Goal: Transaction & Acquisition: Purchase product/service

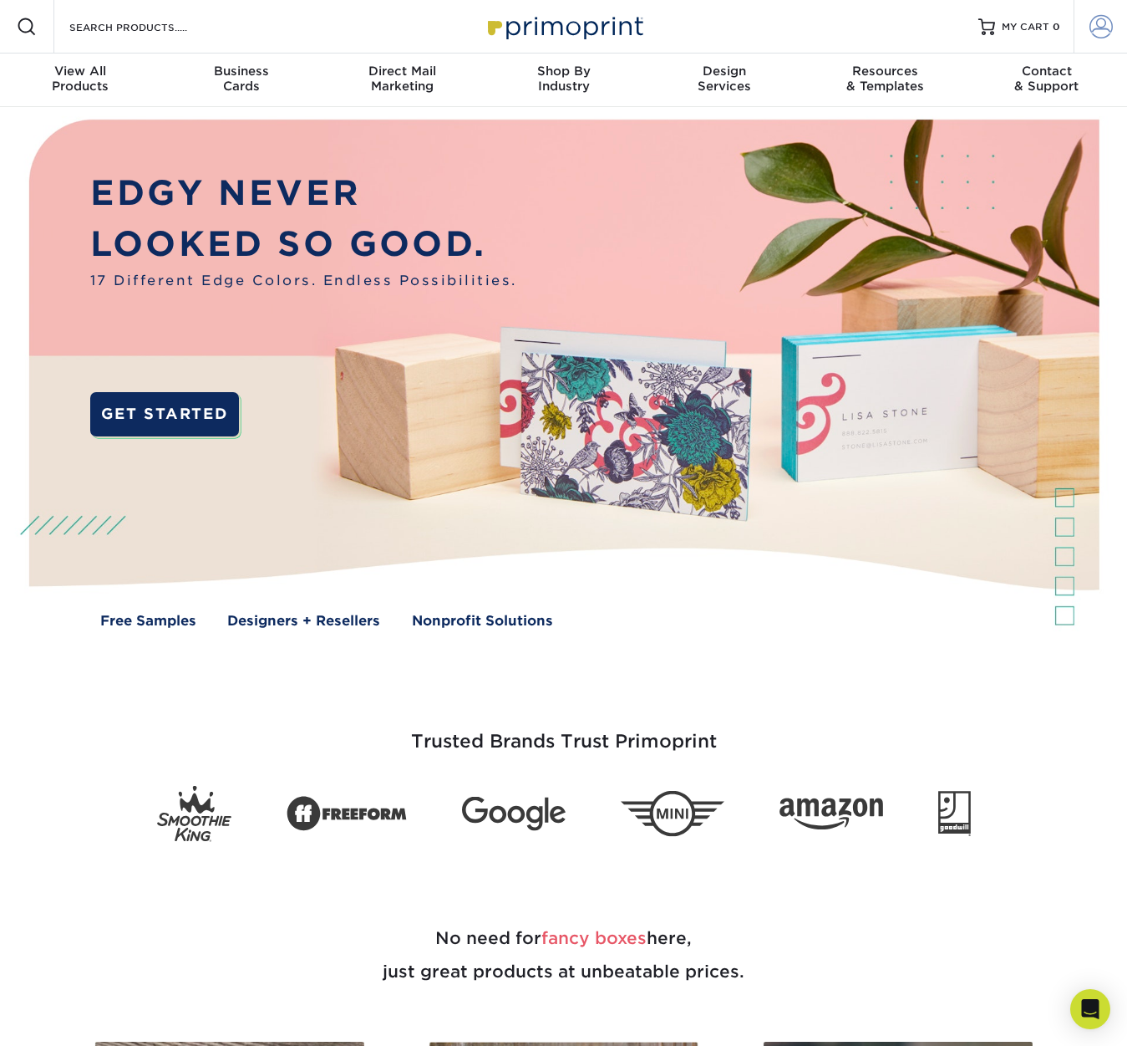
click at [1092, 32] on span at bounding box center [1101, 26] width 23 height 23
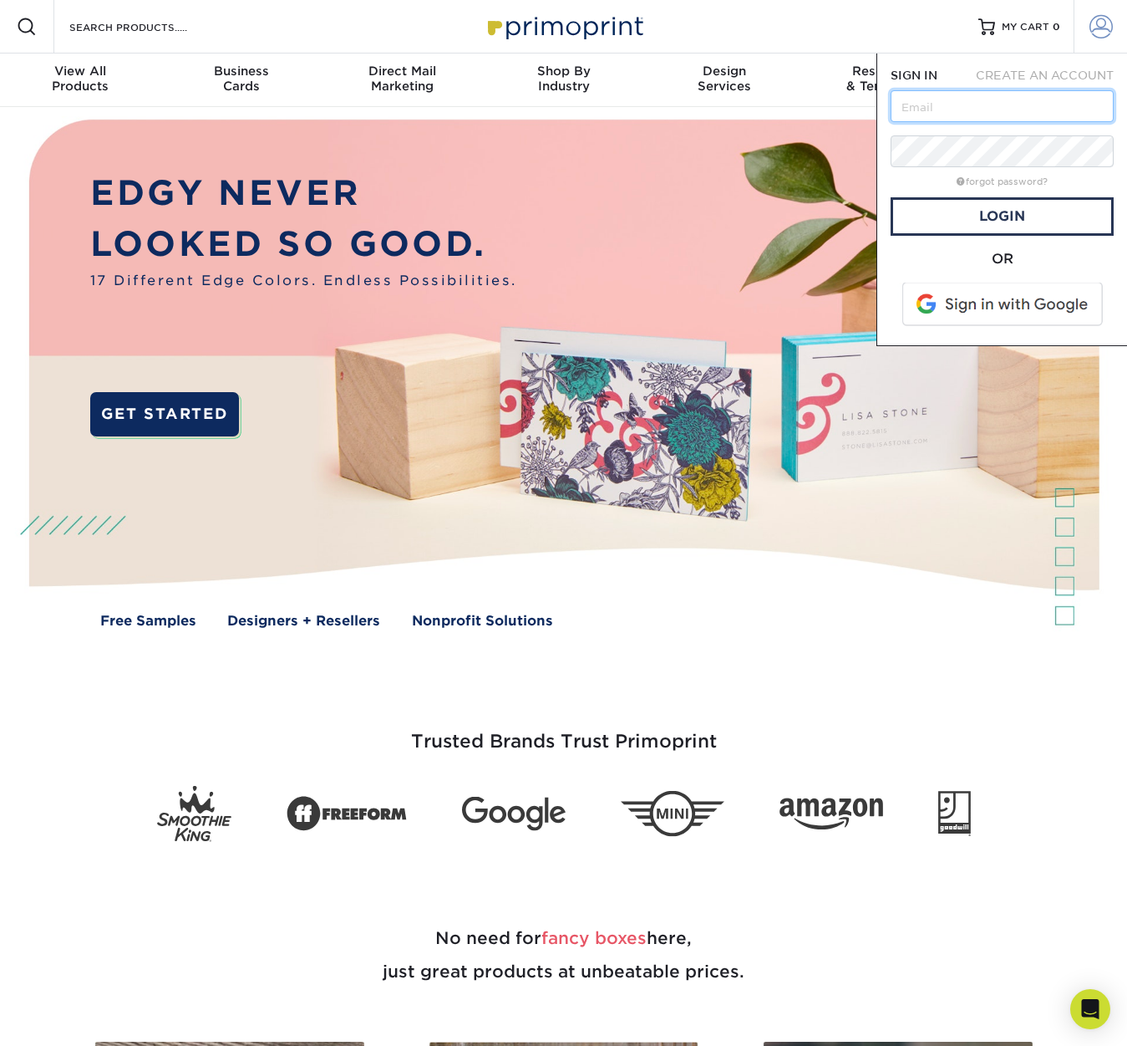
type input "[EMAIL_ADDRESS][DOMAIN_NAME]"
click at [990, 223] on link "Login" at bounding box center [1002, 216] width 223 height 38
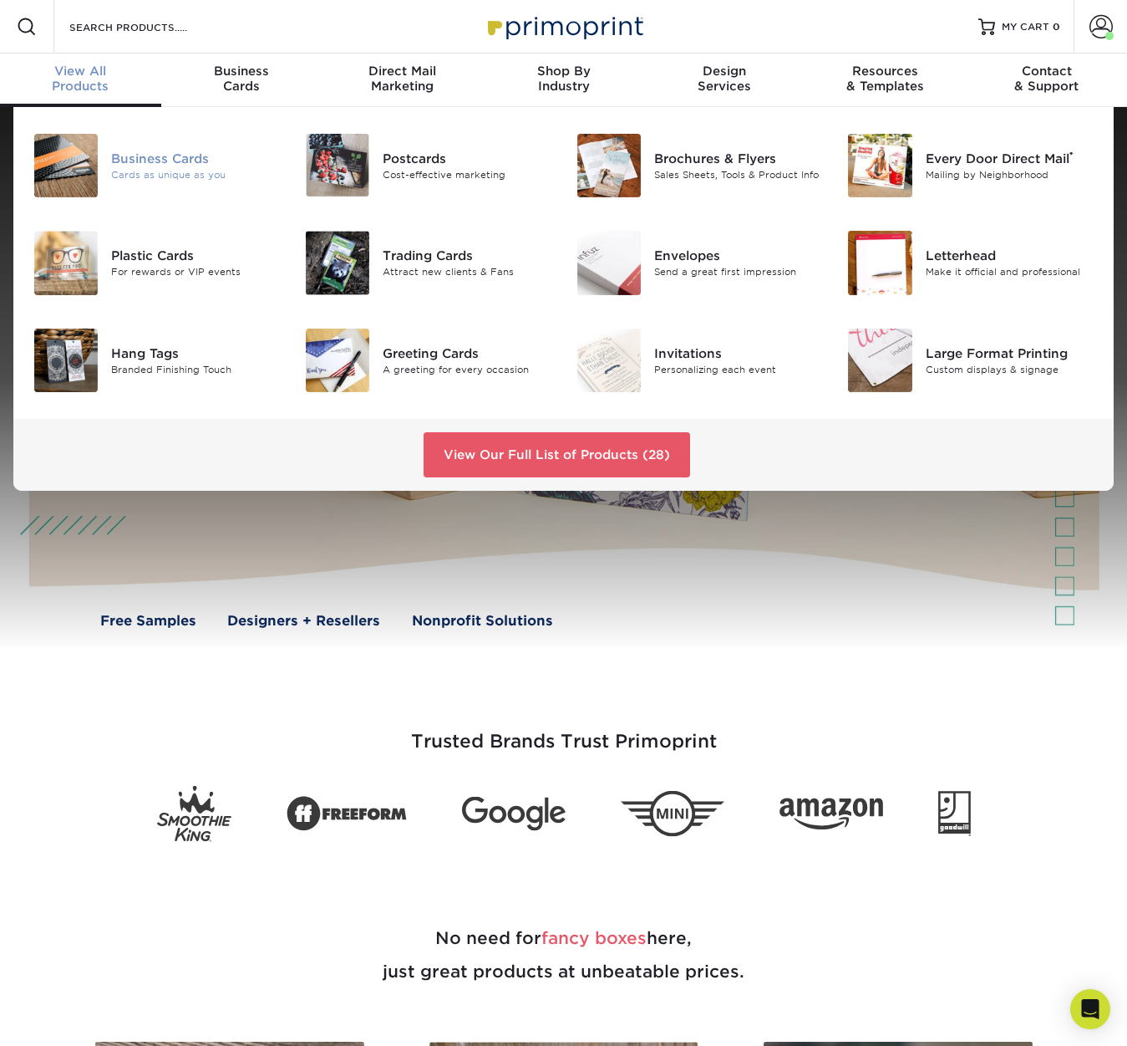
click at [125, 152] on div "Business Cards" at bounding box center [195, 159] width 169 height 18
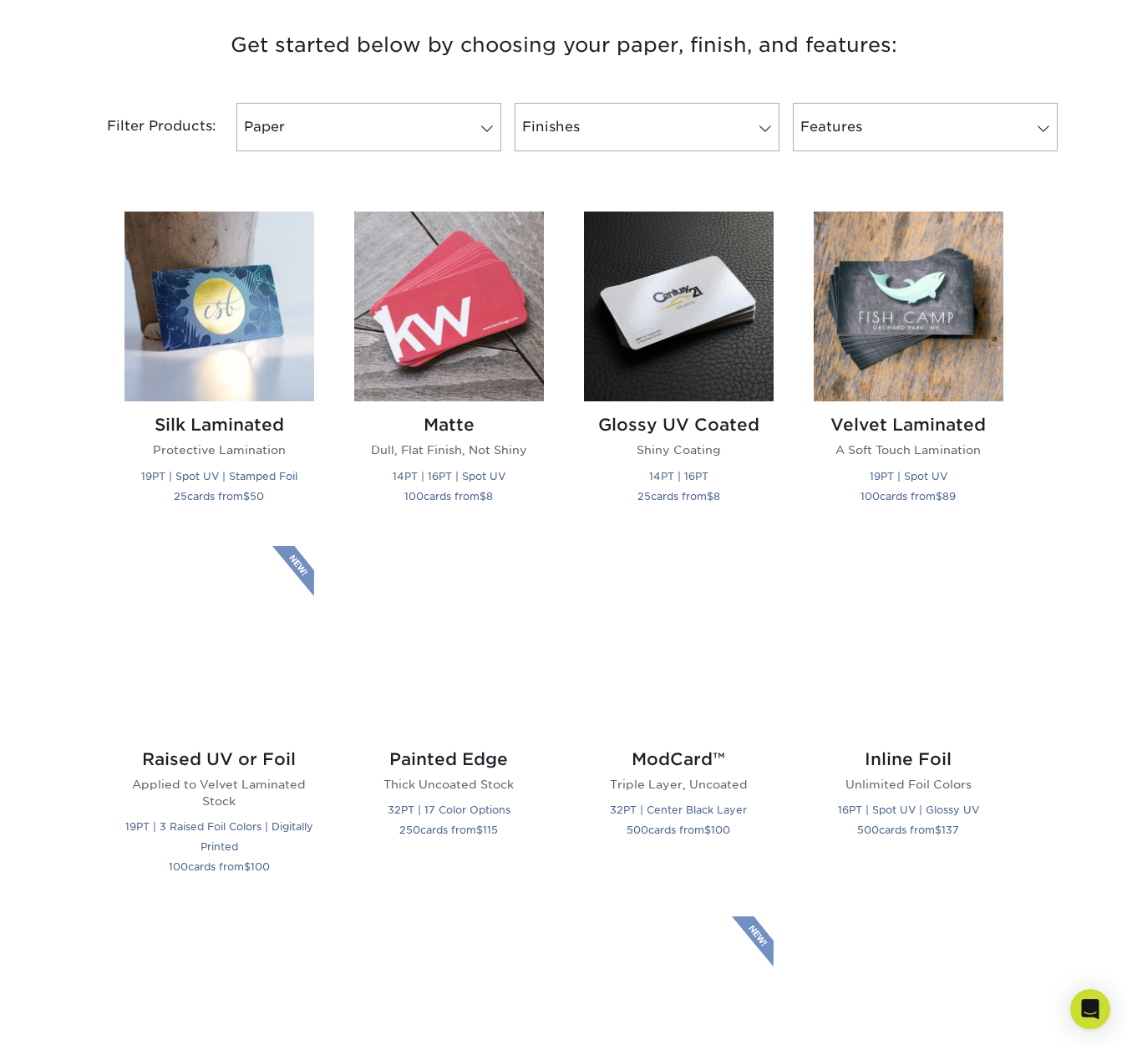
scroll to position [781, 0]
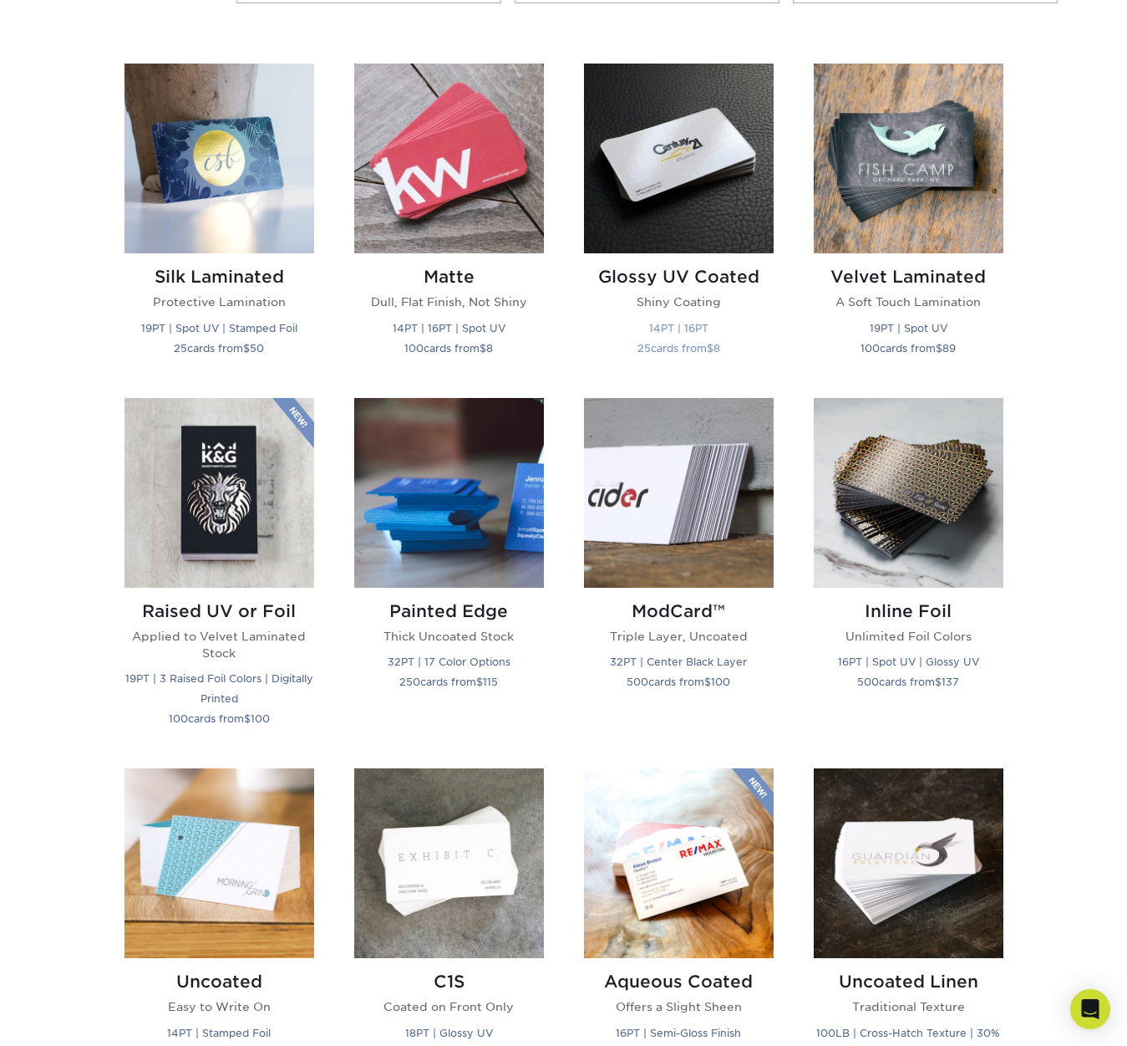
click at [710, 162] on img at bounding box center [679, 159] width 190 height 190
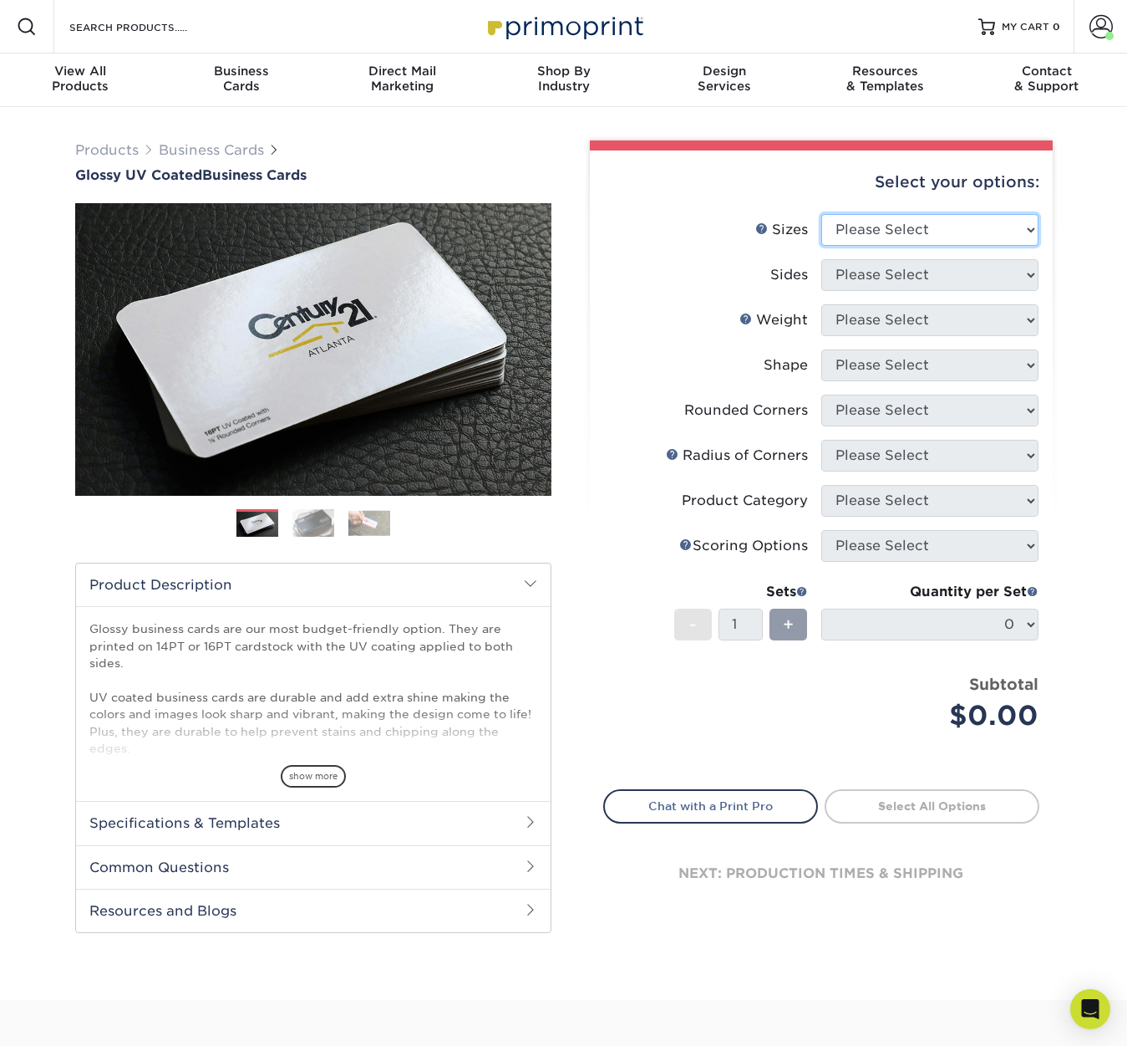
click at [905, 242] on select "Please Select 1.5" x 3.5" - Mini 1.75" x 3.5" - Mini 2" x 2" - Square 2" x 3" -…" at bounding box center [930, 230] width 217 height 32
select select "2.00x3.50"
click at [822, 214] on select "Please Select 1.5" x 3.5" - Mini 1.75" x 3.5" - Mini 2" x 2" - Square 2" x 3" -…" at bounding box center [930, 230] width 217 height 32
click at [957, 276] on select "Please Select Print Both Sides Print Front Only" at bounding box center [930, 275] width 217 height 32
select select "13abbda7-1d64-4f25-8bb2-c179b224825d"
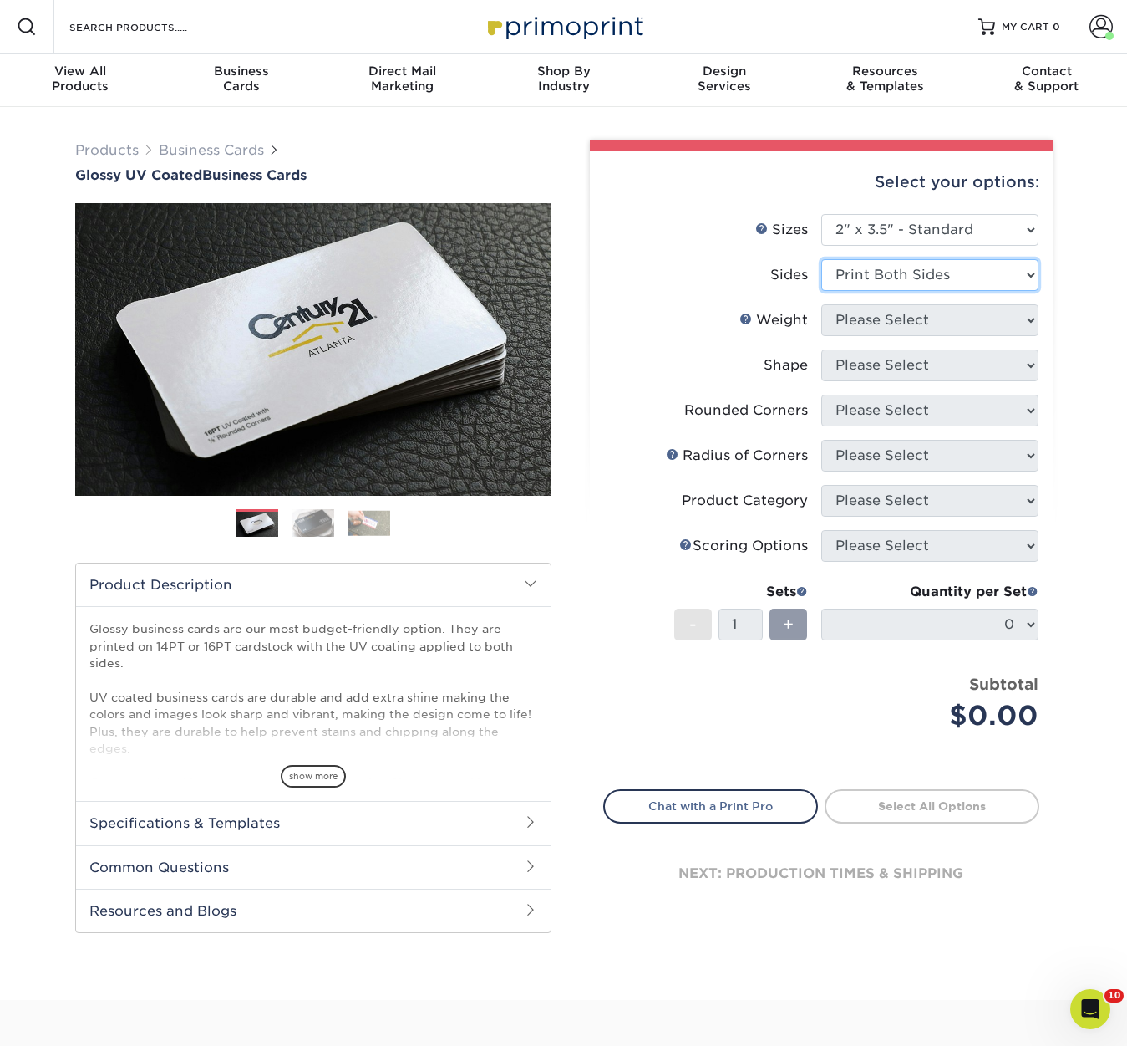
click at [822, 259] on select "Please Select Print Both Sides Print Front Only" at bounding box center [930, 275] width 217 height 32
click at [946, 311] on select "Please Select 16PT 14PT" at bounding box center [930, 320] width 217 height 32
select select "14PT"
click at [822, 304] on select "Please Select 16PT 14PT" at bounding box center [930, 320] width 217 height 32
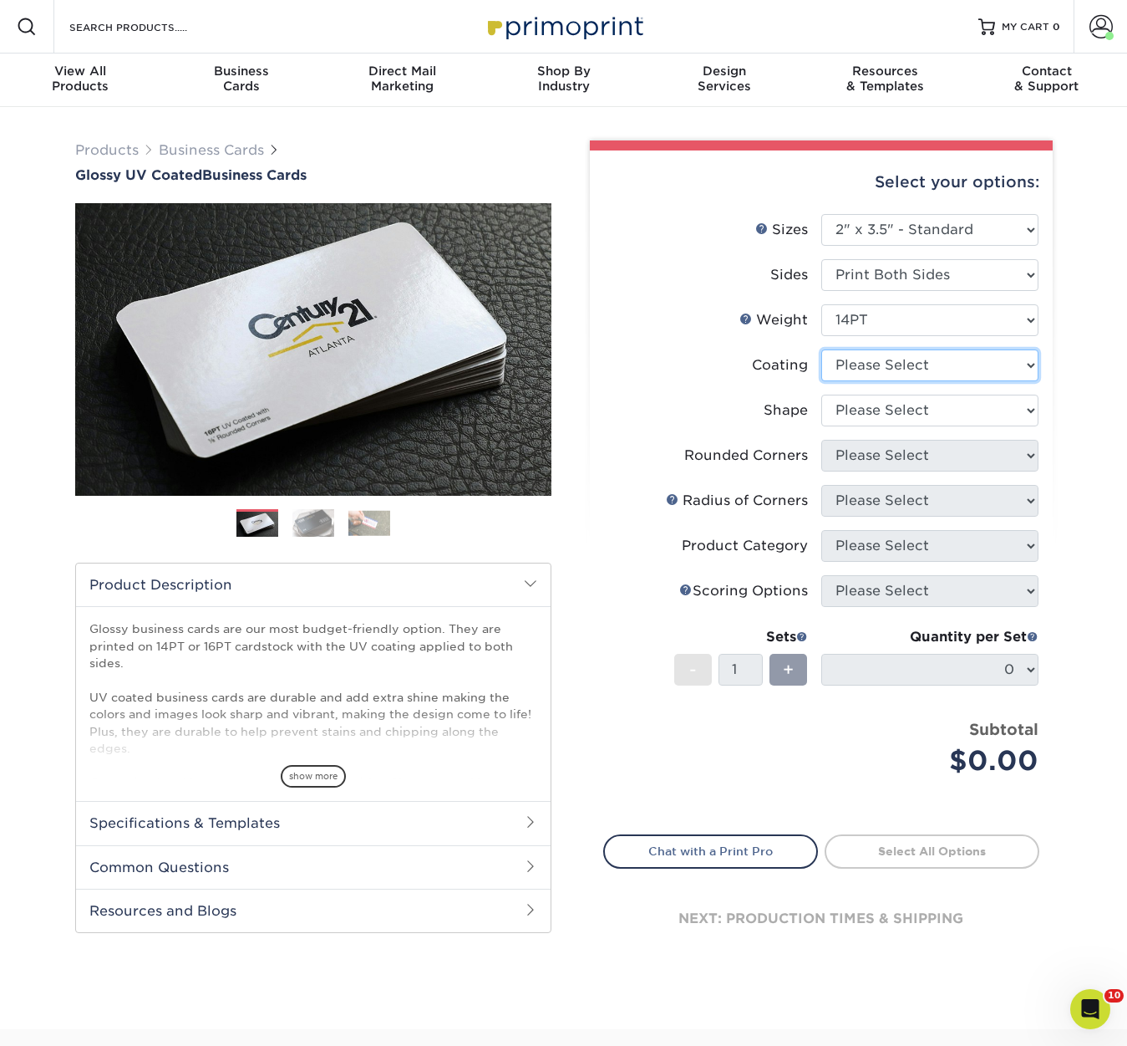
click at [934, 365] on select at bounding box center [930, 365] width 217 height 32
select select "ae367451-b2b8-45df-a344-0f05b6a12993"
click at [822, 349] on select at bounding box center [930, 365] width 217 height 32
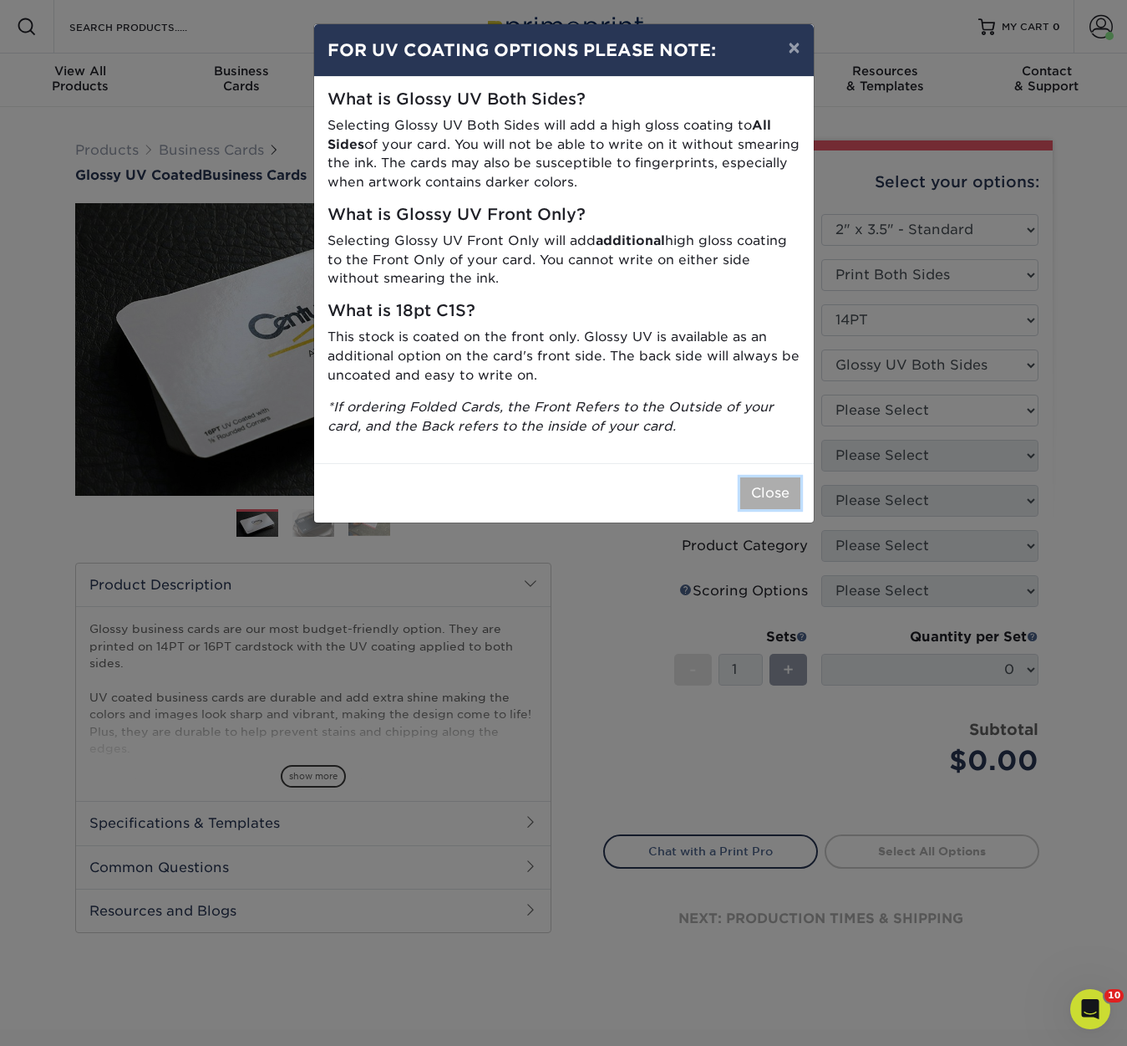
click at [787, 503] on button "Close" at bounding box center [770, 493] width 60 height 32
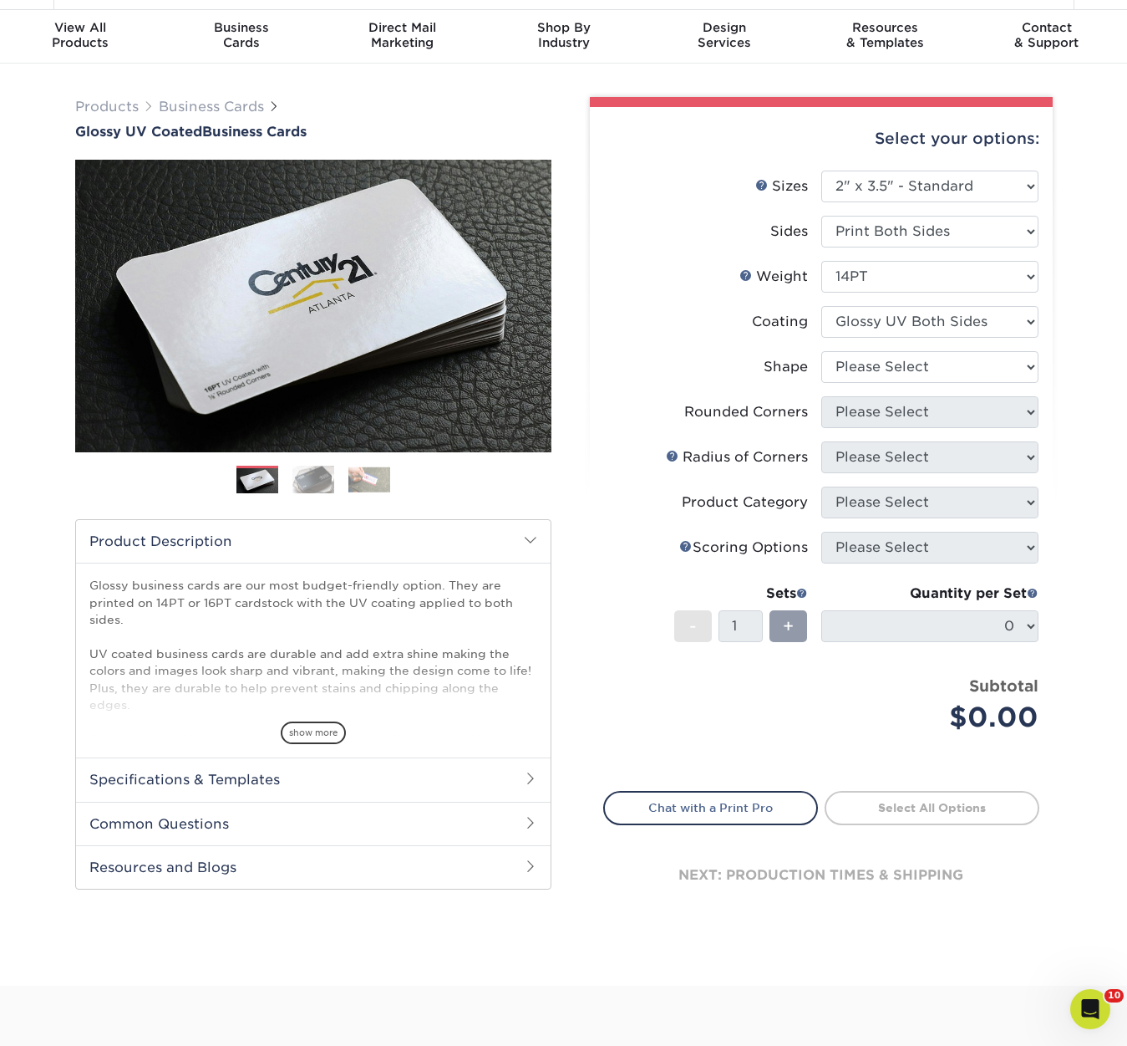
scroll to position [44, 0]
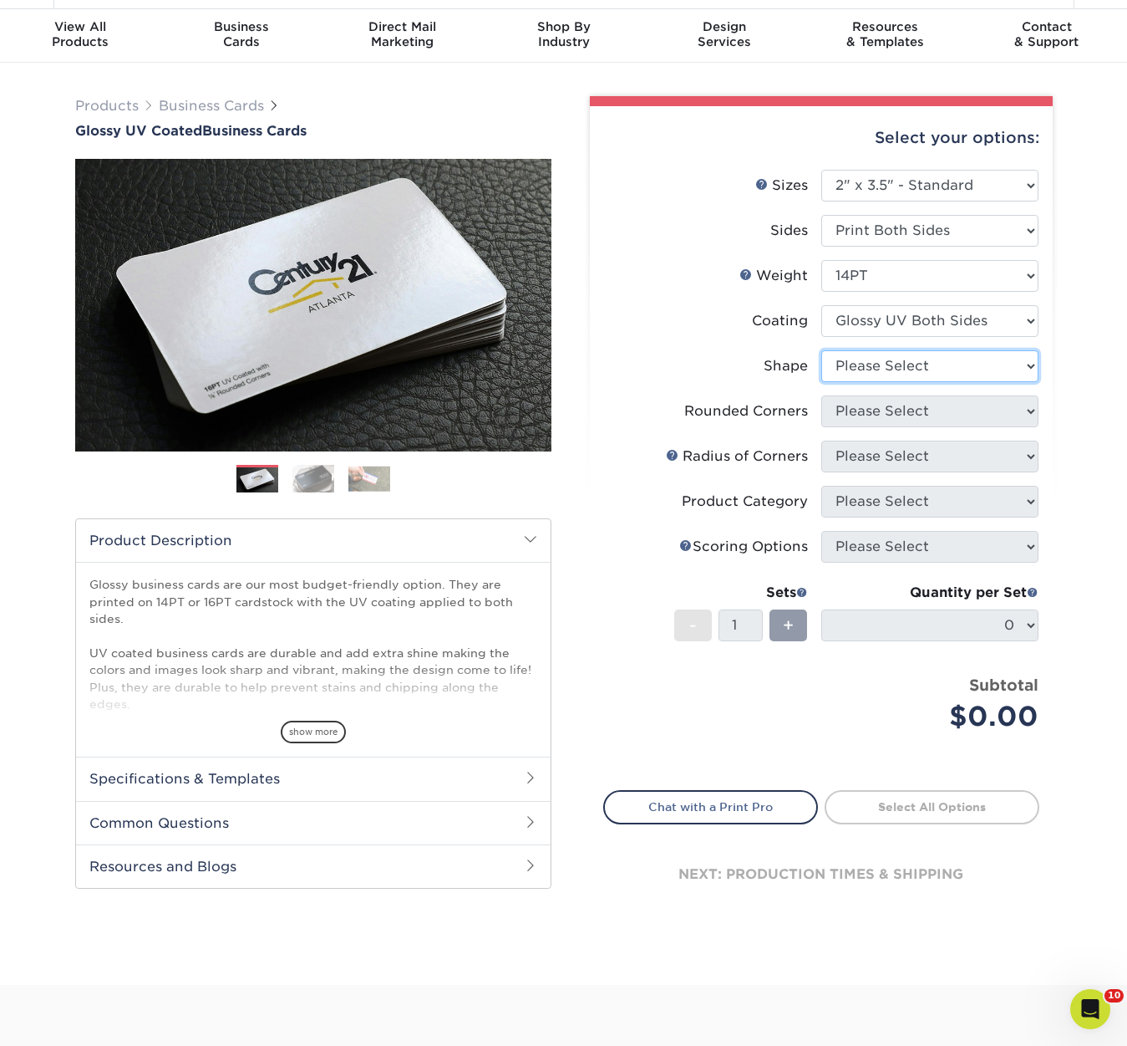
click at [926, 368] on select "Please Select Standard" at bounding box center [930, 366] width 217 height 32
select select "standard"
click at [822, 350] on select "Please Select Standard" at bounding box center [930, 366] width 217 height 32
click at [917, 405] on select "Please Select Yes - Round 2 Corners Yes - Round 4 Corners No" at bounding box center [930, 411] width 217 height 32
select select "0"
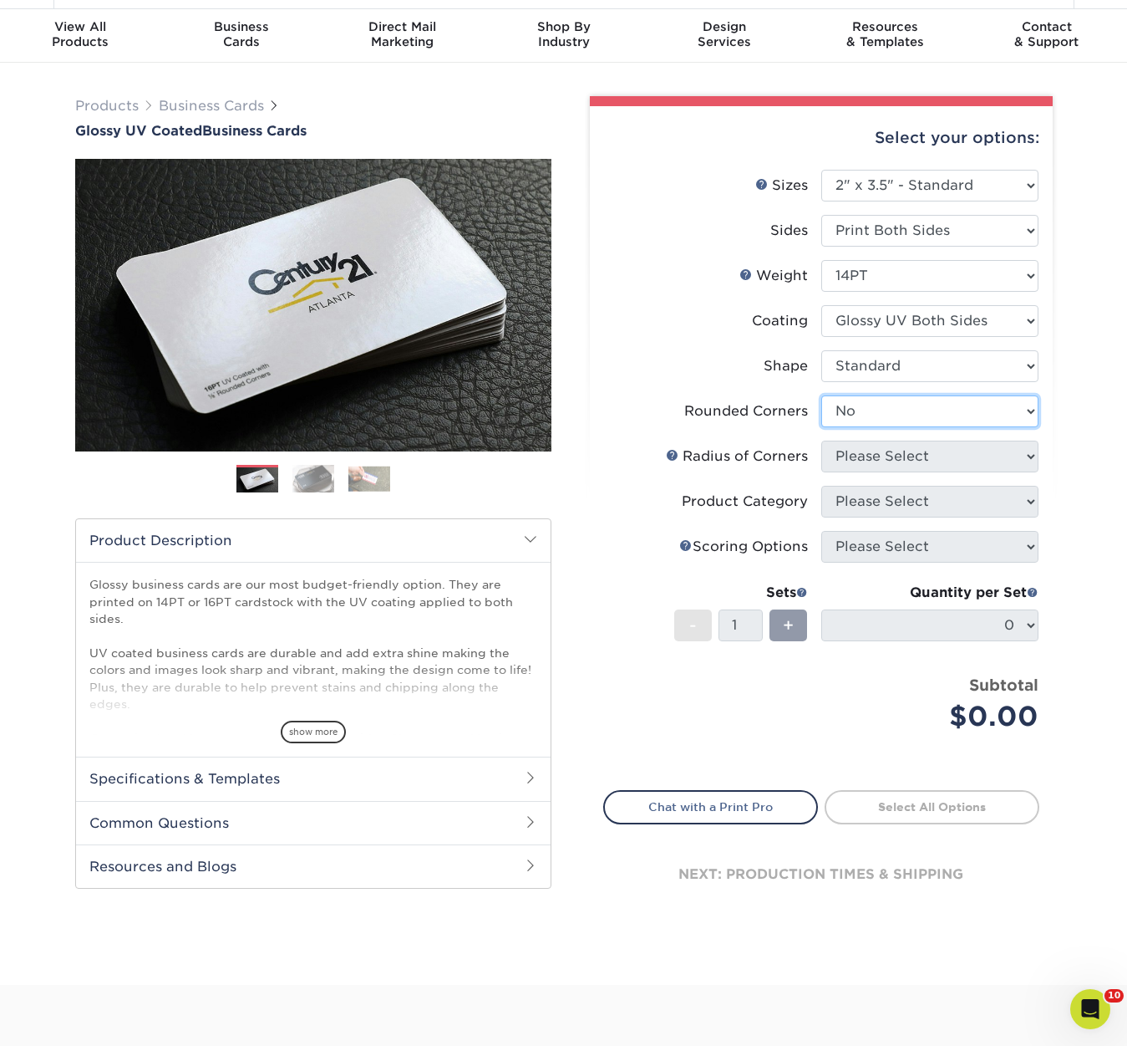
click at [822, 395] on select "Please Select Yes - Round 2 Corners Yes - Round 4 Corners No" at bounding box center [930, 411] width 217 height 32
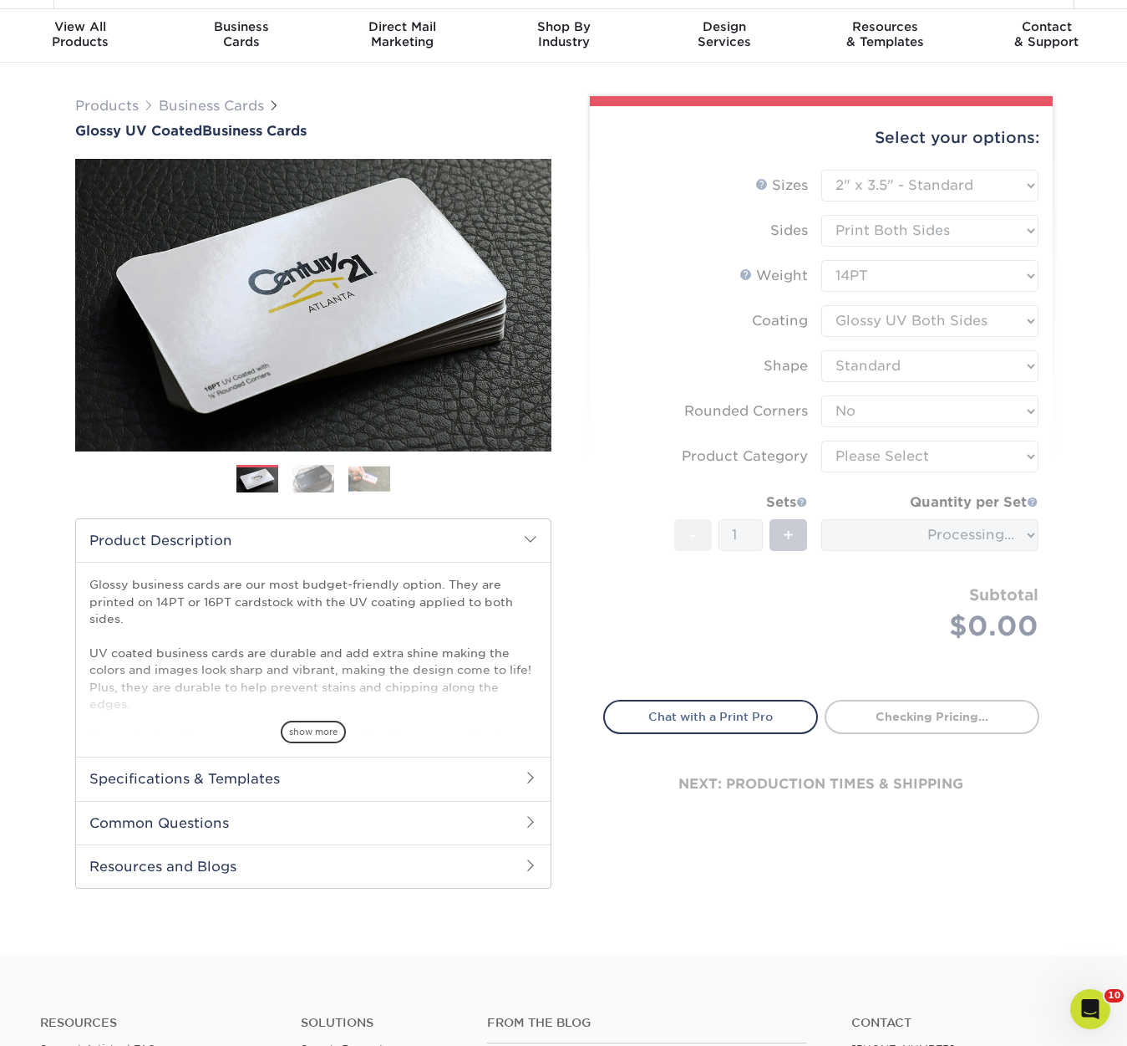
click at [904, 450] on form "Sizes Help Sizes Please Select 1.5" x 3.5" - Mini 1.75" x 3.5" - Mini 2" x 2" -…" at bounding box center [821, 425] width 436 height 511
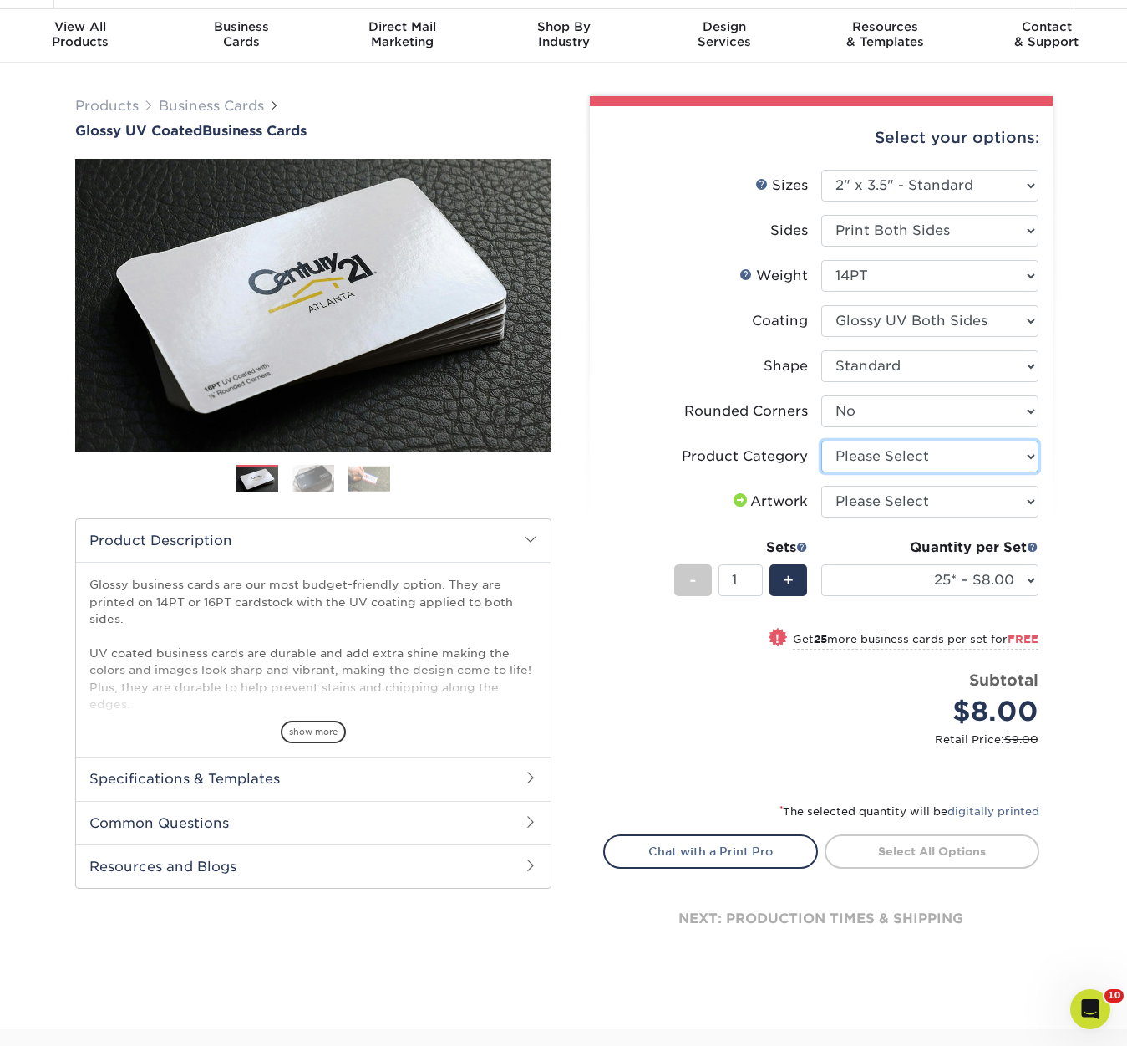
click at [976, 459] on select "Please Select Business Cards" at bounding box center [930, 456] width 217 height 32
select select "3b5148f1-0588-4f88-a218-97bcfdce65c1"
click at [822, 440] on select "Please Select Business Cards" at bounding box center [930, 456] width 217 height 32
click at [974, 495] on select "Please Select I will upload files I need a design - $100" at bounding box center [930, 502] width 217 height 32
select select "upload"
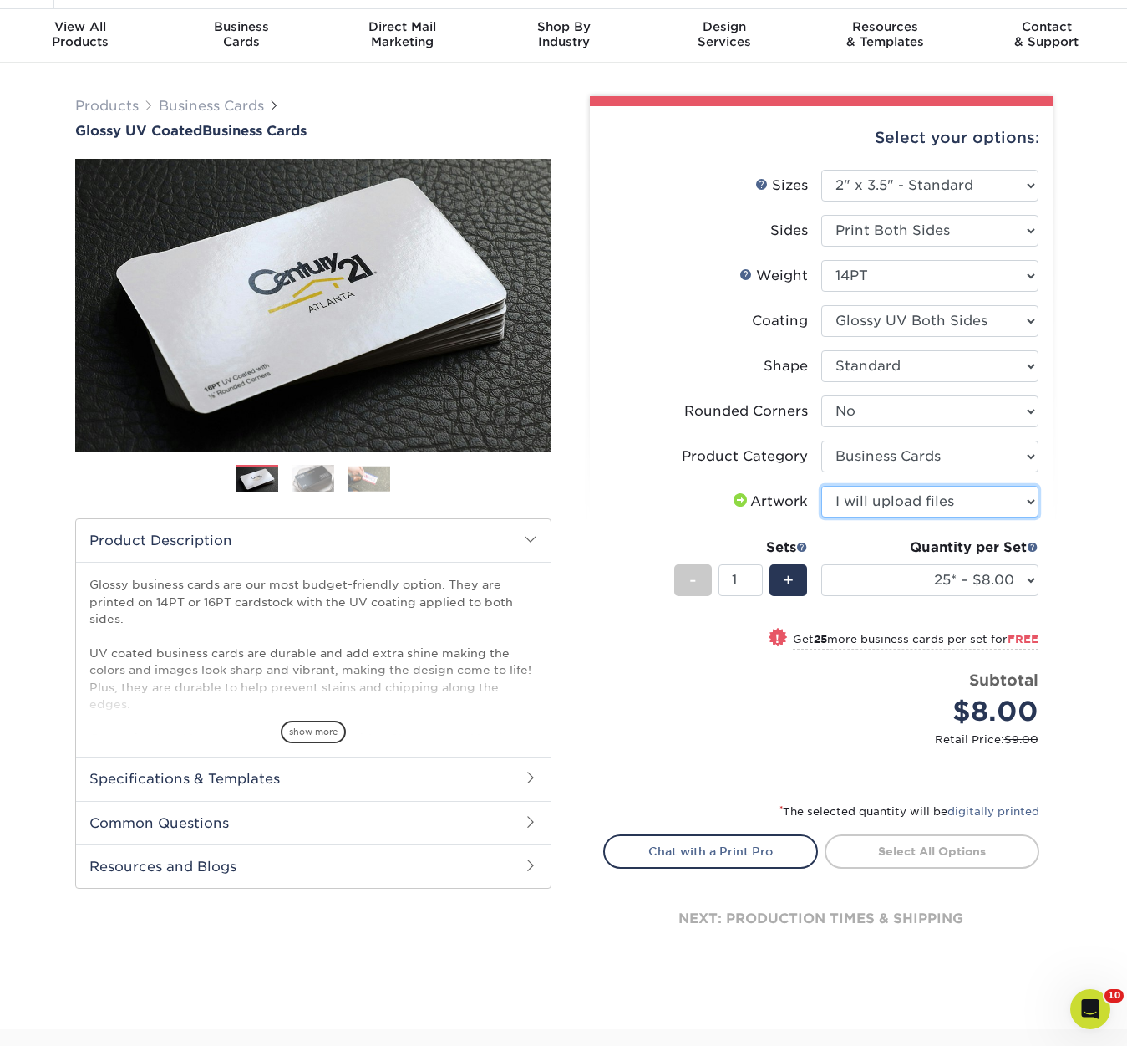
click at [822, 486] on select "Please Select I will upload files I need a design - $100" at bounding box center [930, 502] width 217 height 32
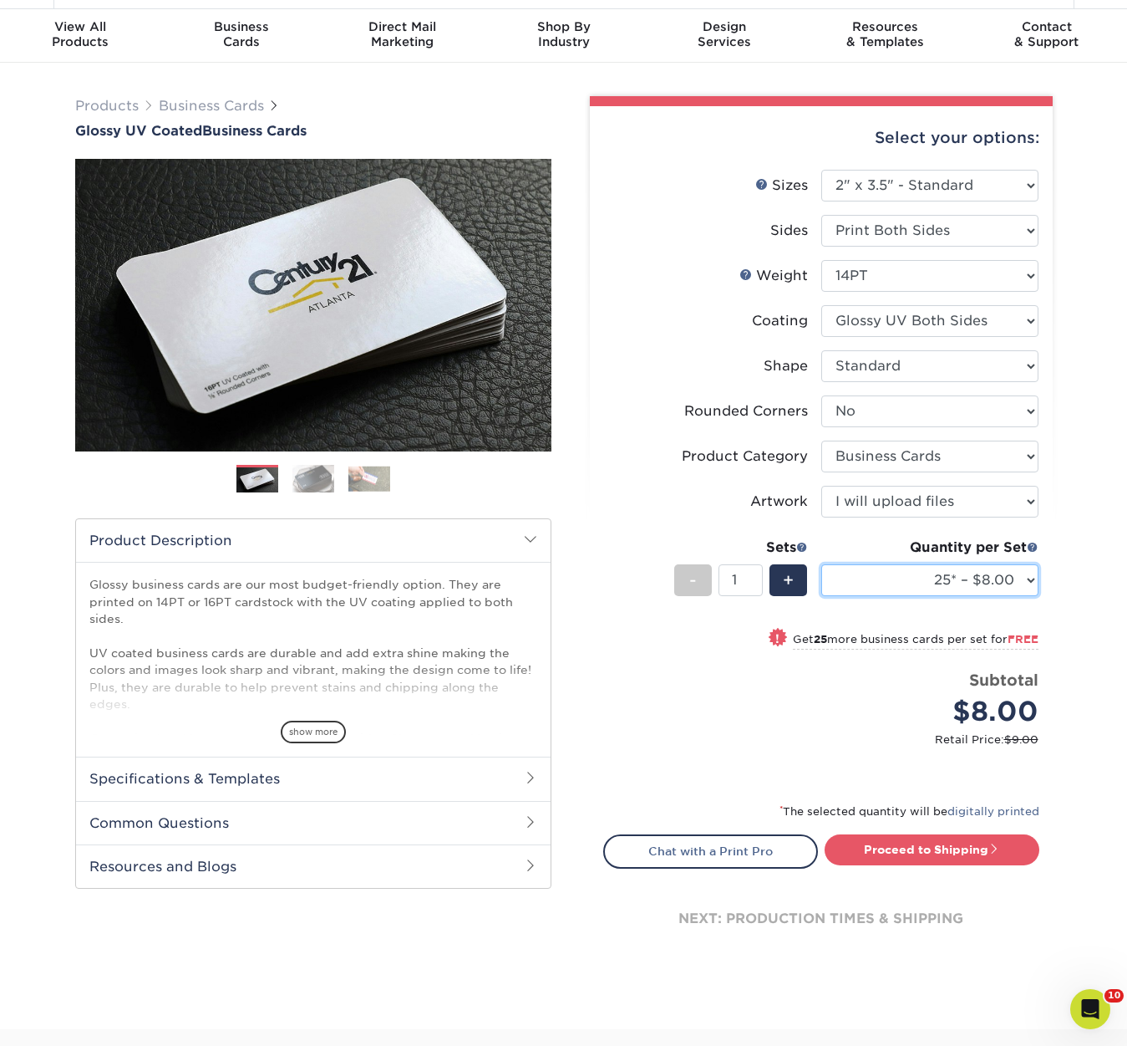
click at [1036, 581] on select "25* – $8.00 50* – $8.00 100* – $8.00 250* – $15.00 500 – $30.00 1000 – $37.00 2…" at bounding box center [930, 580] width 217 height 32
select select "250* – $15.00"
click at [822, 564] on select "25* – $8.00 50* – $8.00 100* – $8.00 250* – $15.00 500 – $30.00 1000 – $37.00 2…" at bounding box center [930, 580] width 217 height 32
click at [1064, 587] on div "Select your options: Sizes Help Sizes Please Select 1.5" x 3.5" - Mini -" at bounding box center [814, 539] width 501 height 886
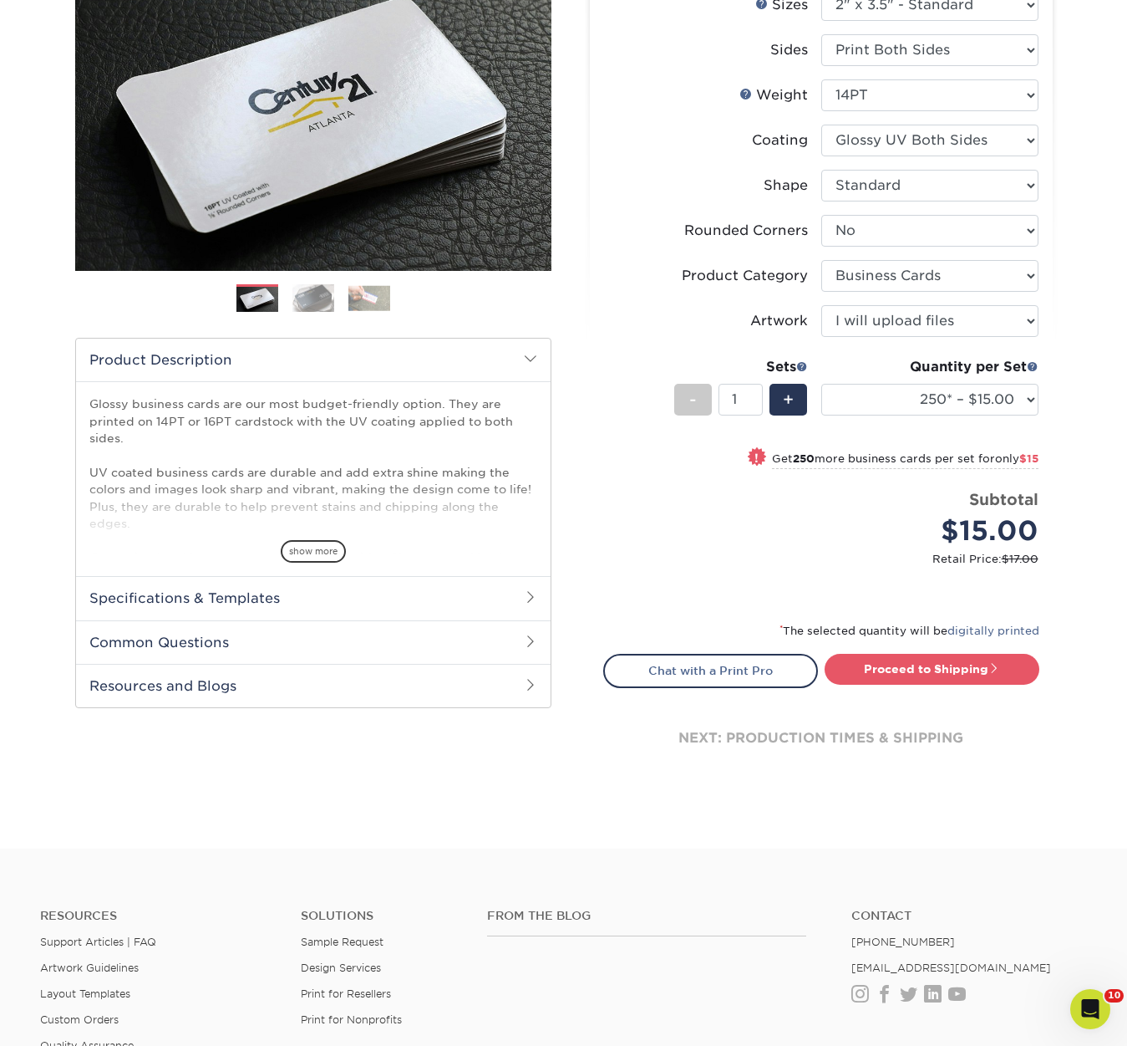
scroll to position [229, 0]
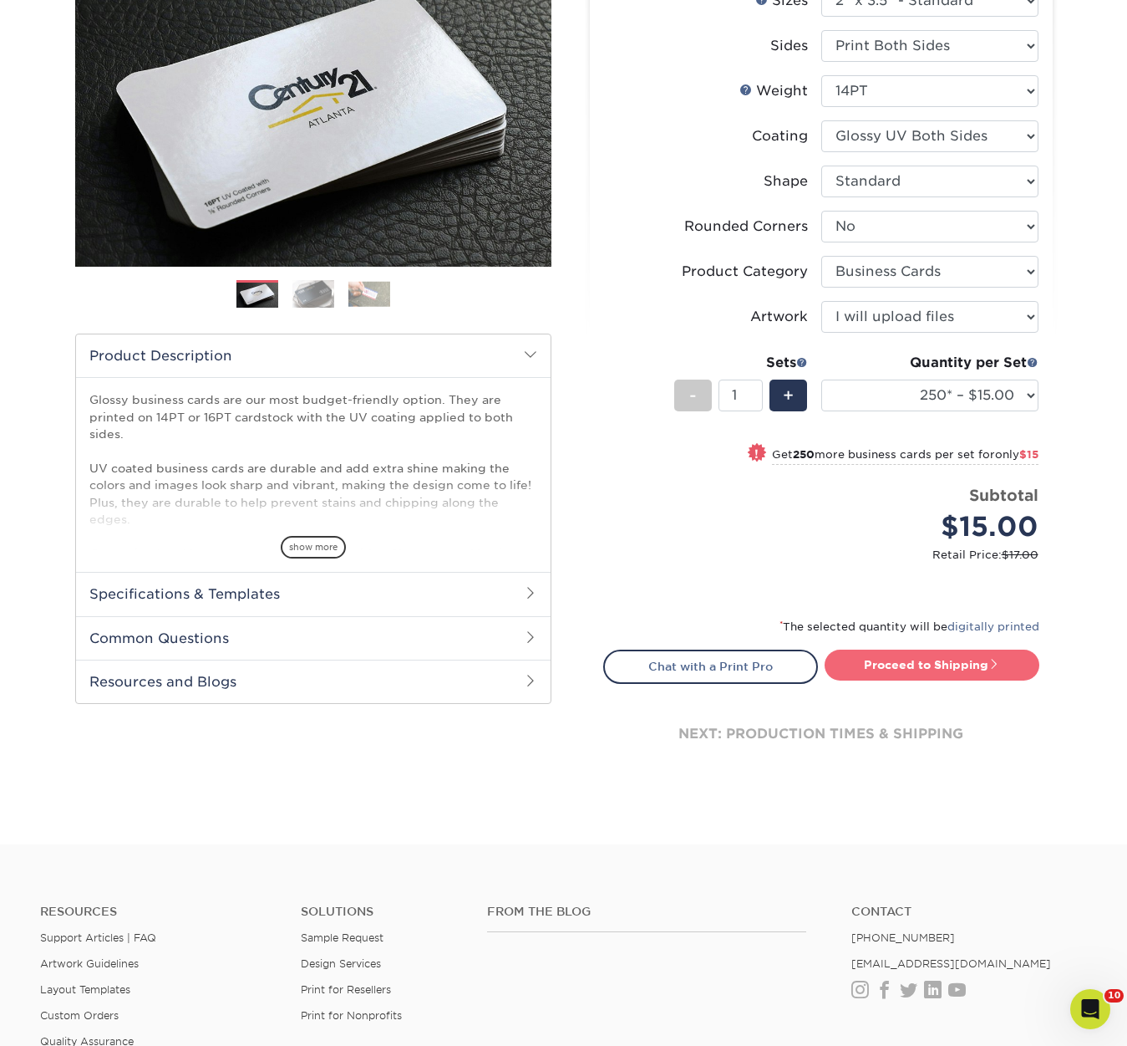
click at [902, 659] on link "Proceed to Shipping" at bounding box center [932, 664] width 215 height 30
type input "Set 1"
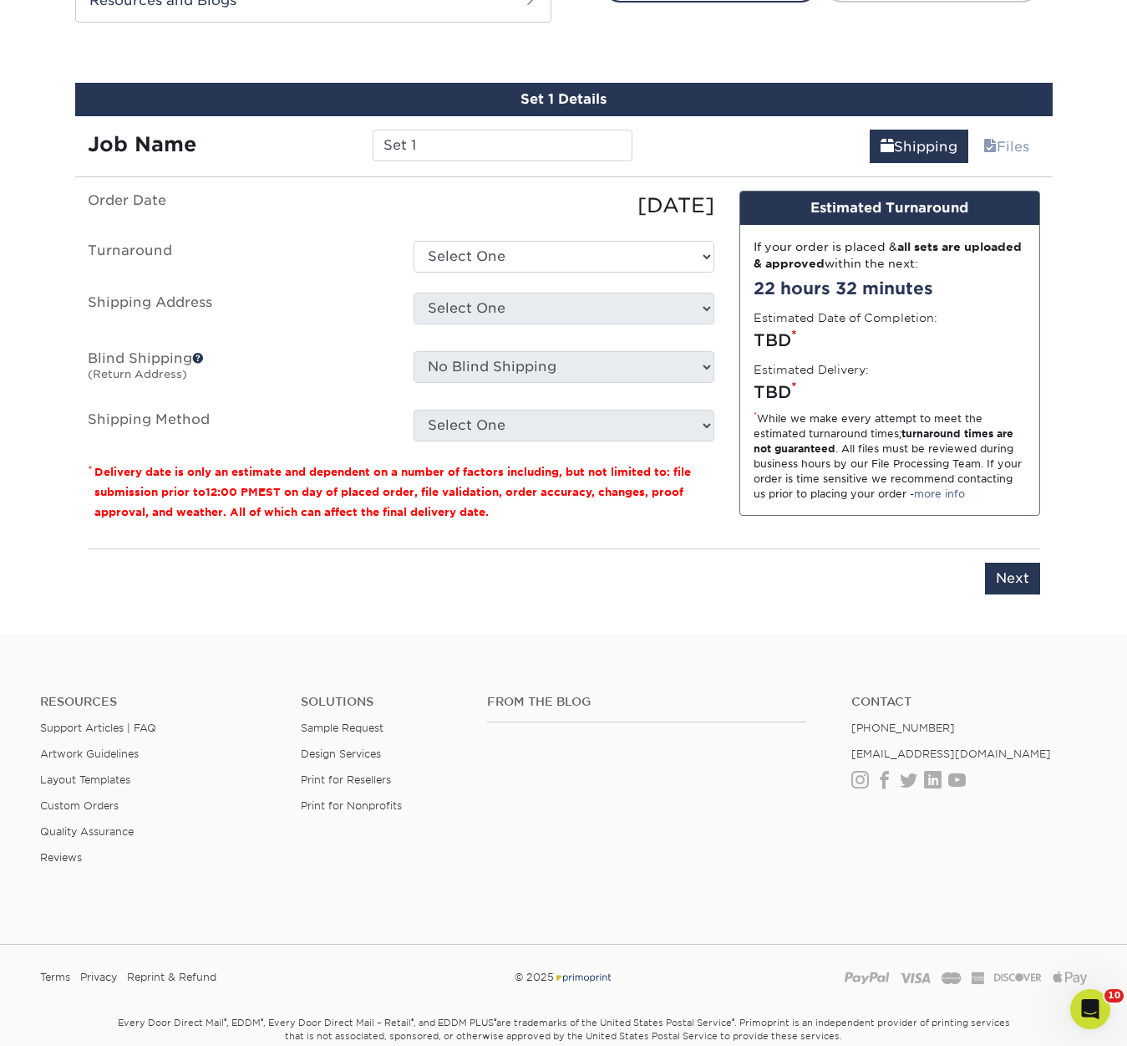
scroll to position [924, 0]
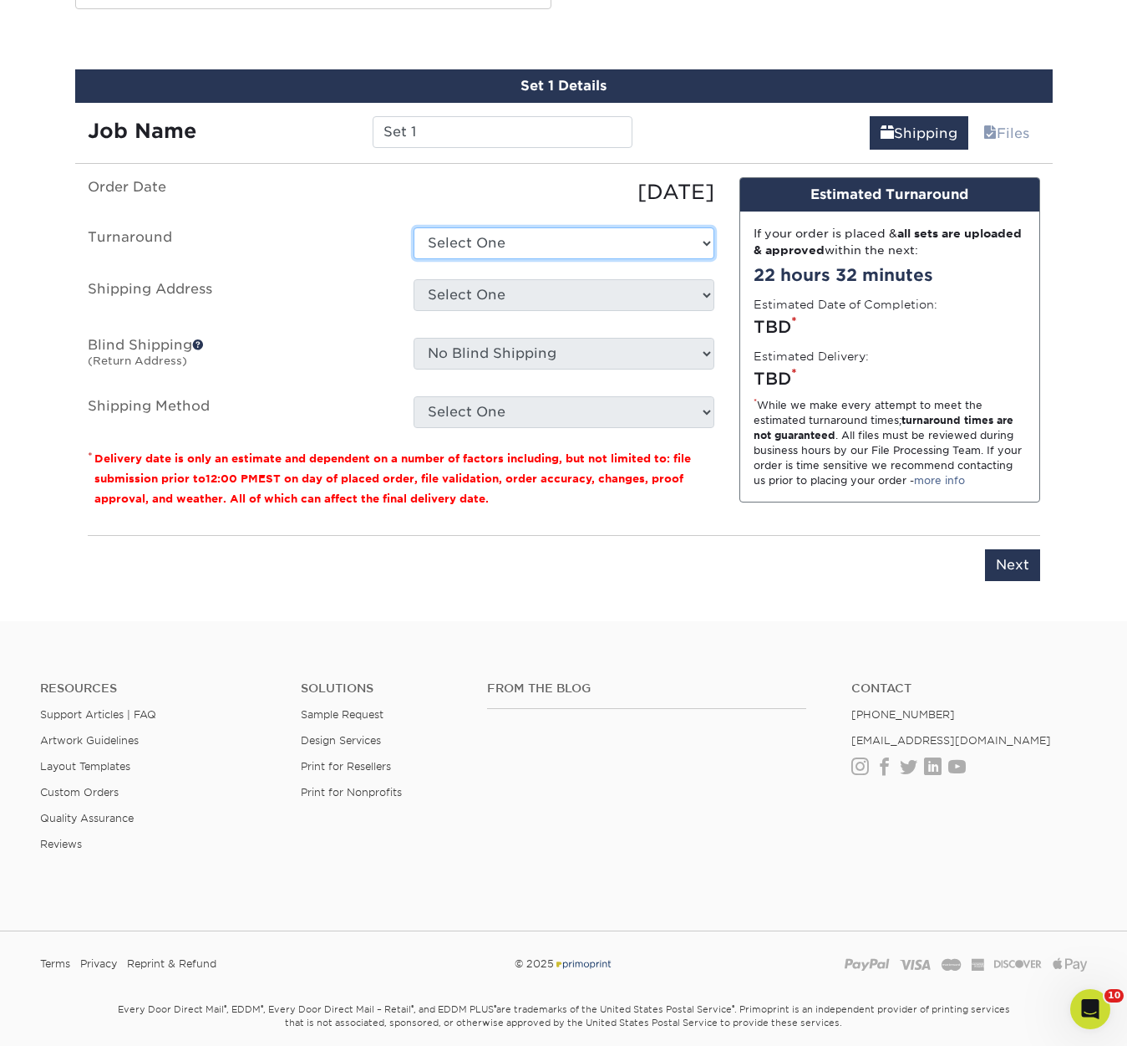
click at [653, 239] on select "Select One 2-4 Business Days 2 Day Next Business Day" at bounding box center [564, 243] width 301 height 32
select select "2e813298-a2ed-4903-a336-1d833251102b"
click at [414, 227] on select "Select One 2-4 Business Days 2 Day Next Business Day" at bounding box center [564, 243] width 301 height 32
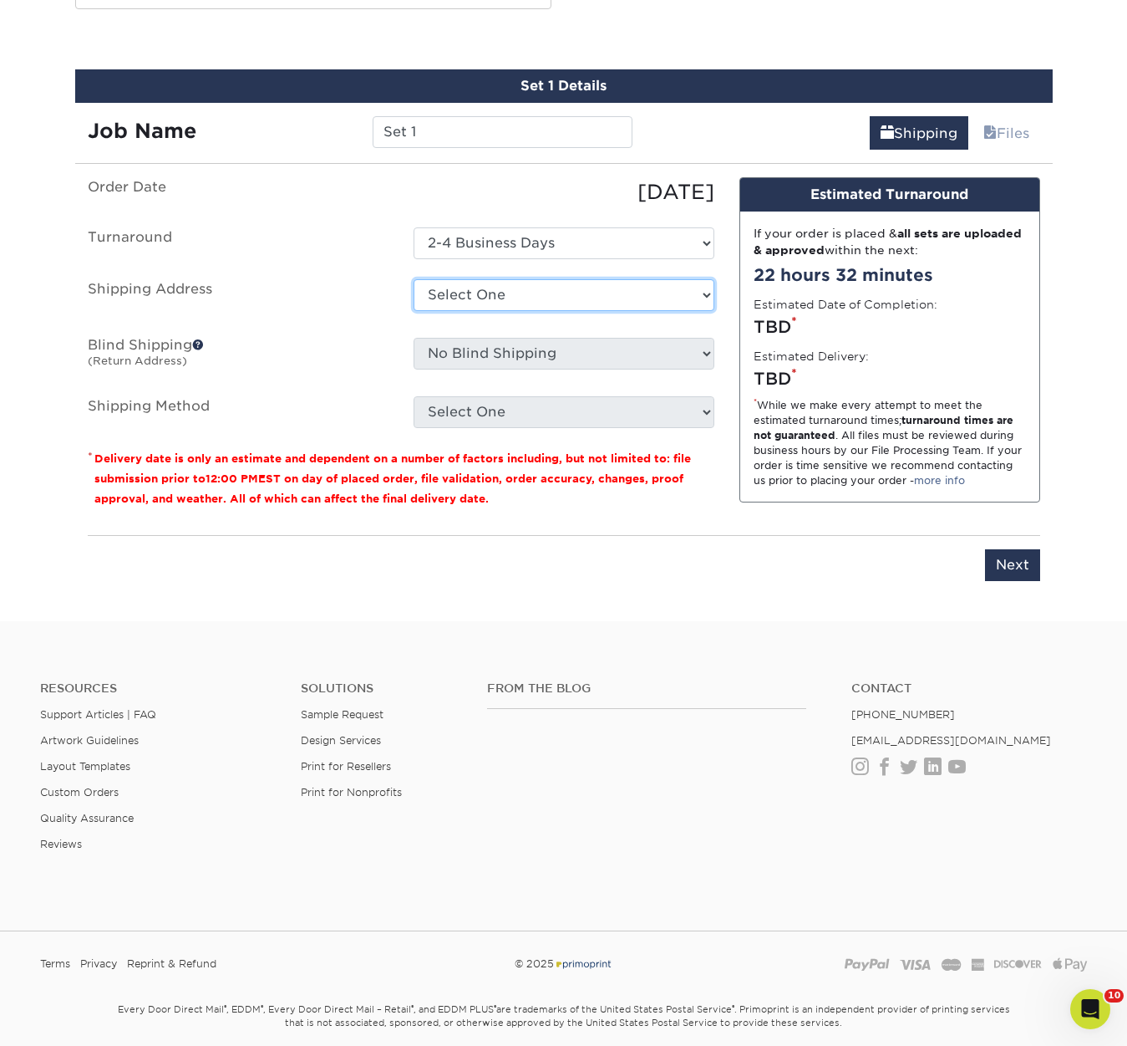
click at [592, 285] on select "Select One ACTION Alejandra Barragan Alicia Ramos AMEX Ariel Balbuena Aspen Rid…" at bounding box center [564, 295] width 301 height 32
select select "54022"
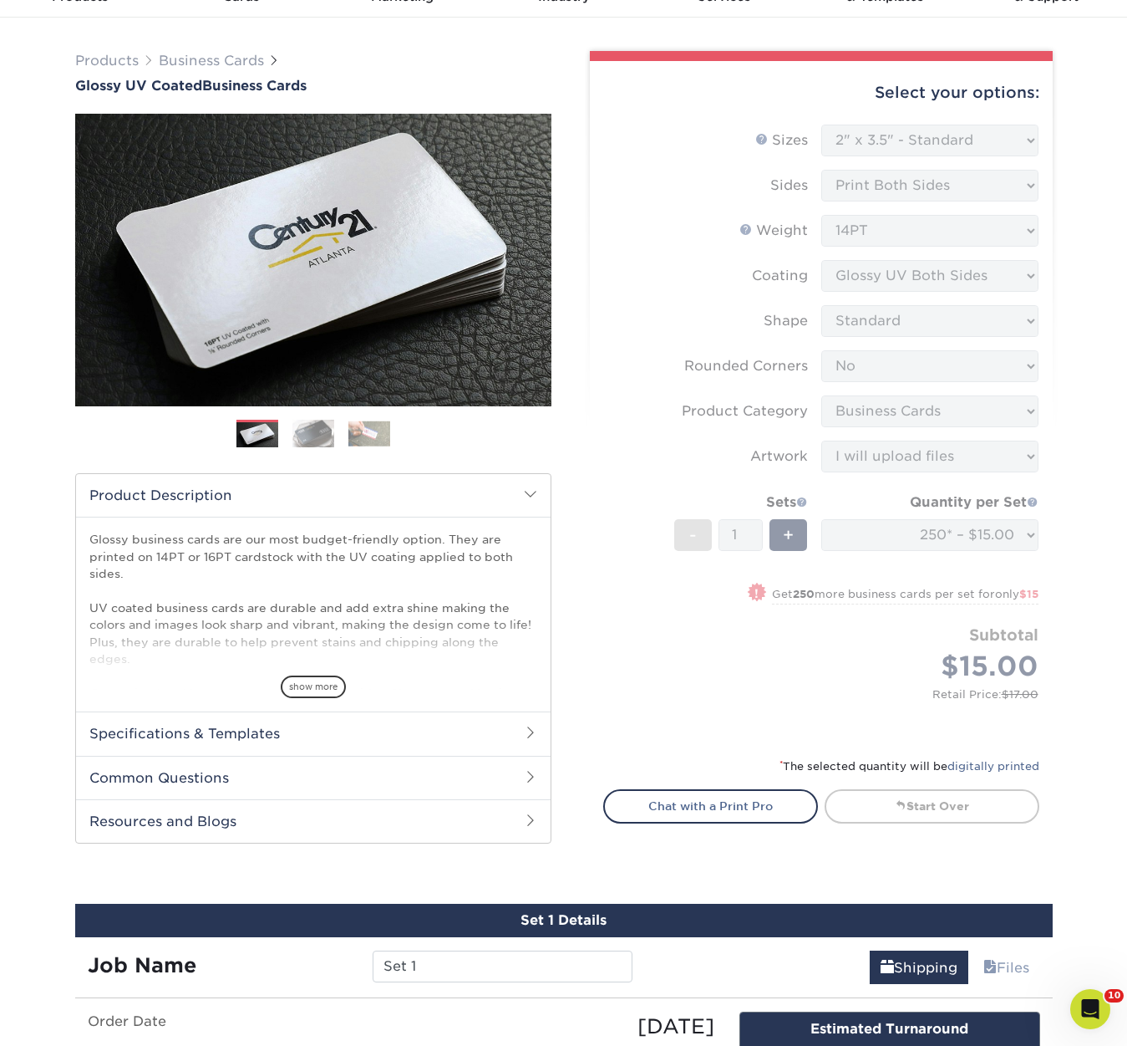
scroll to position [0, 0]
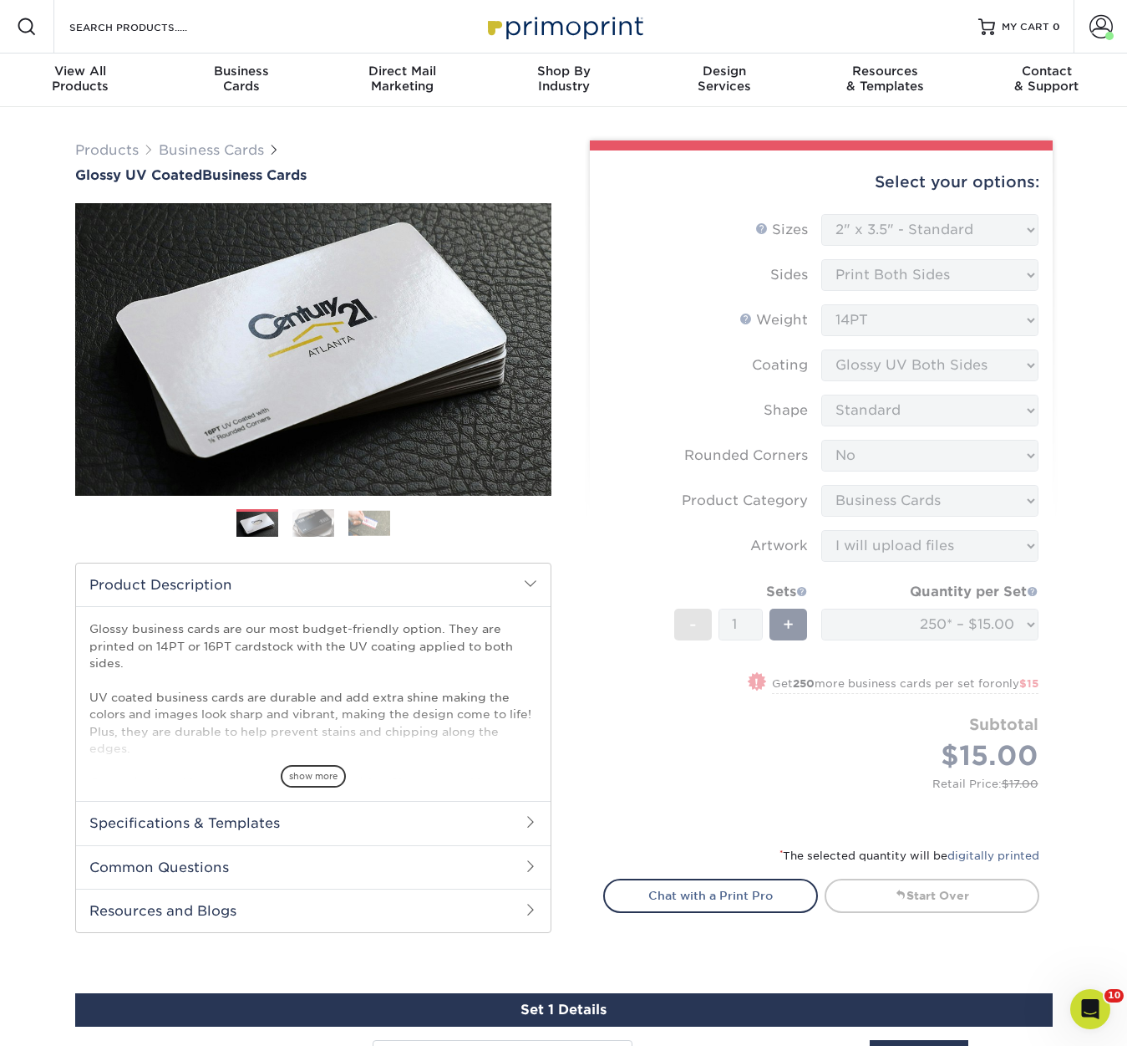
click at [832, 386] on form "Sizes Help Sizes Please Select 1.5" x 3.5" - Mini 1.75" x 3.5" - Mini 2" x 2" -…" at bounding box center [821, 520] width 436 height 612
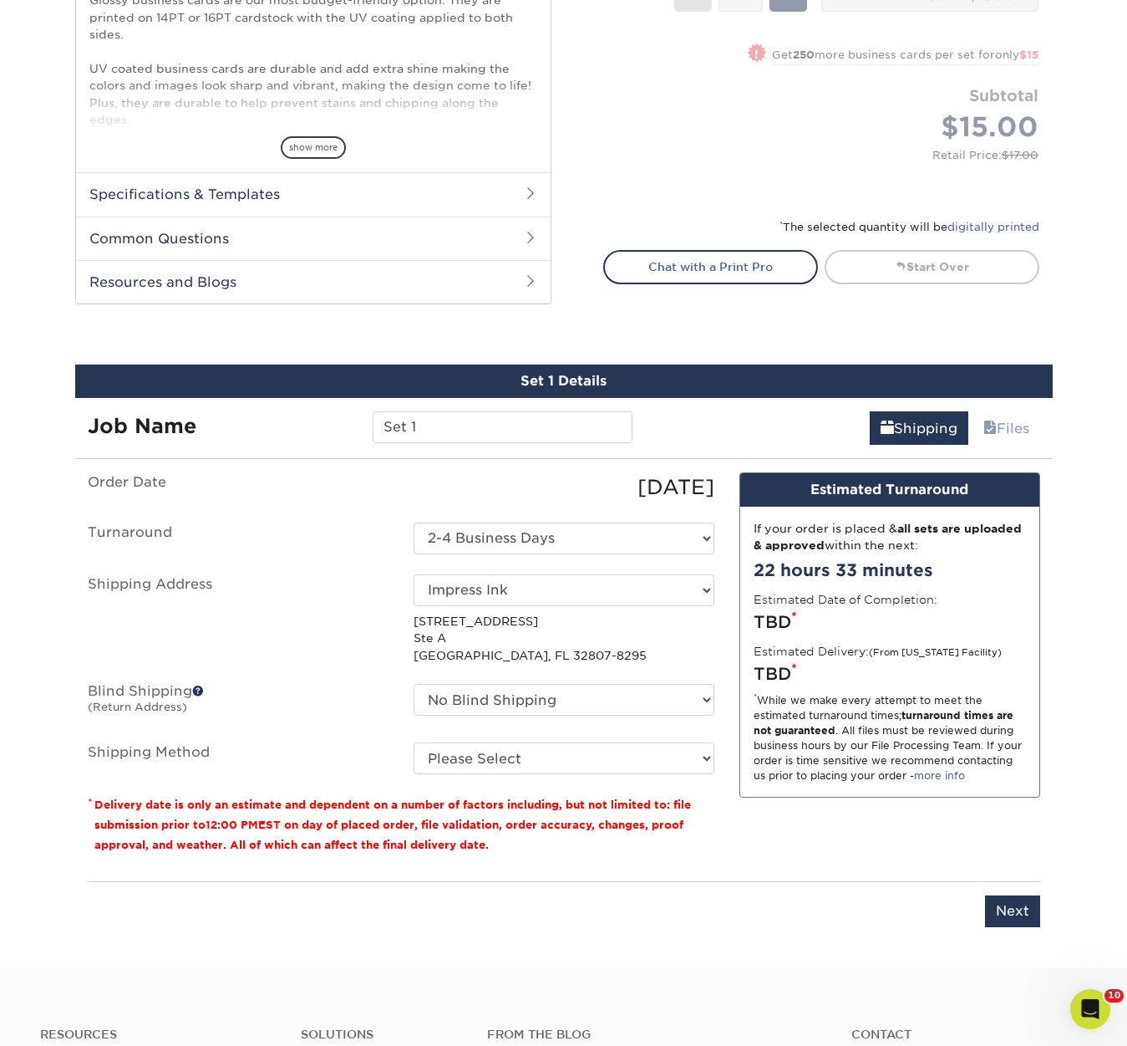
scroll to position [754, 0]
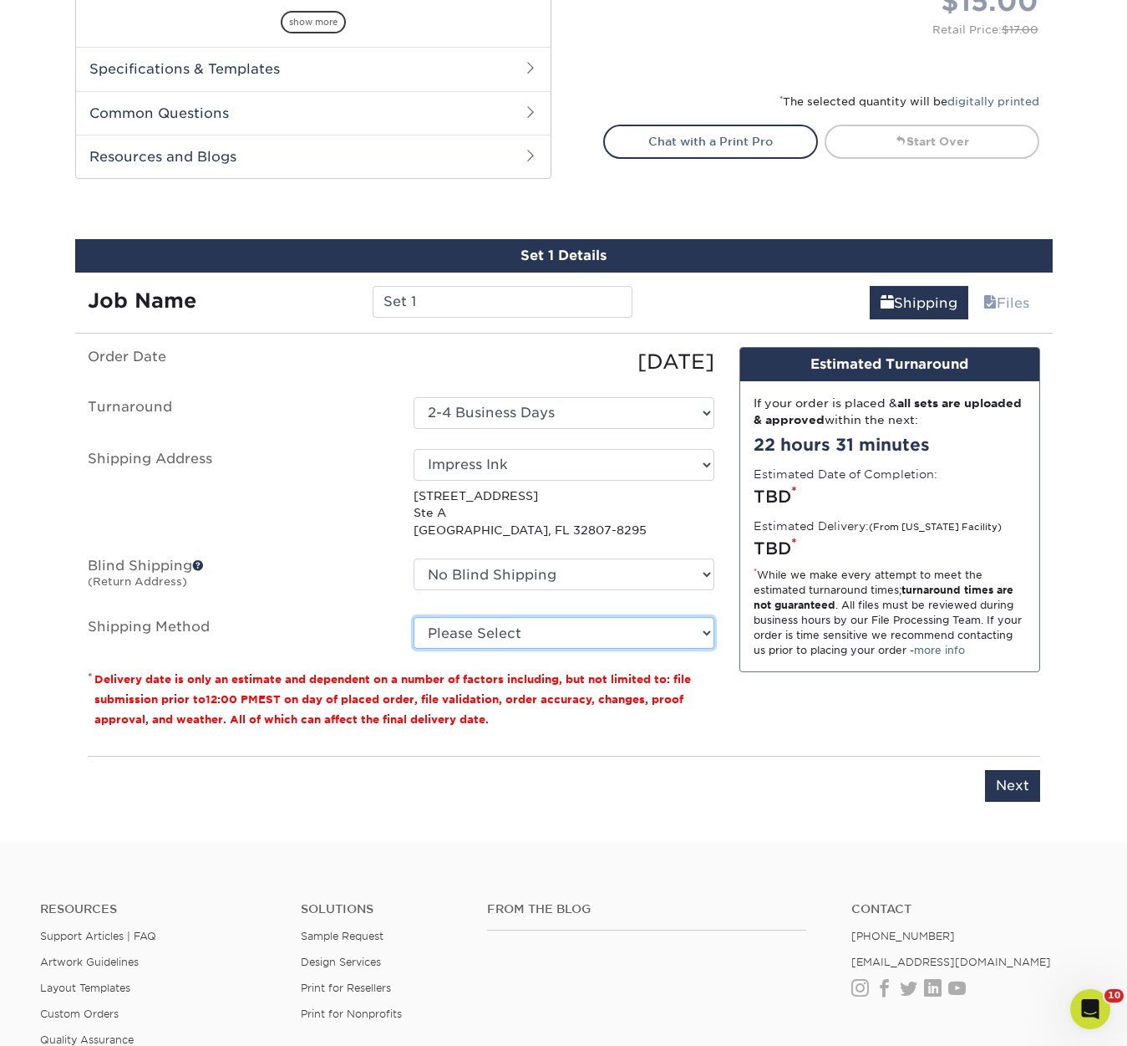
click at [674, 635] on select "Please Select Ground Shipping (+$7.84) 3 Day Shipping Service (+$15.36) 2 Day A…" at bounding box center [564, 633] width 301 height 32
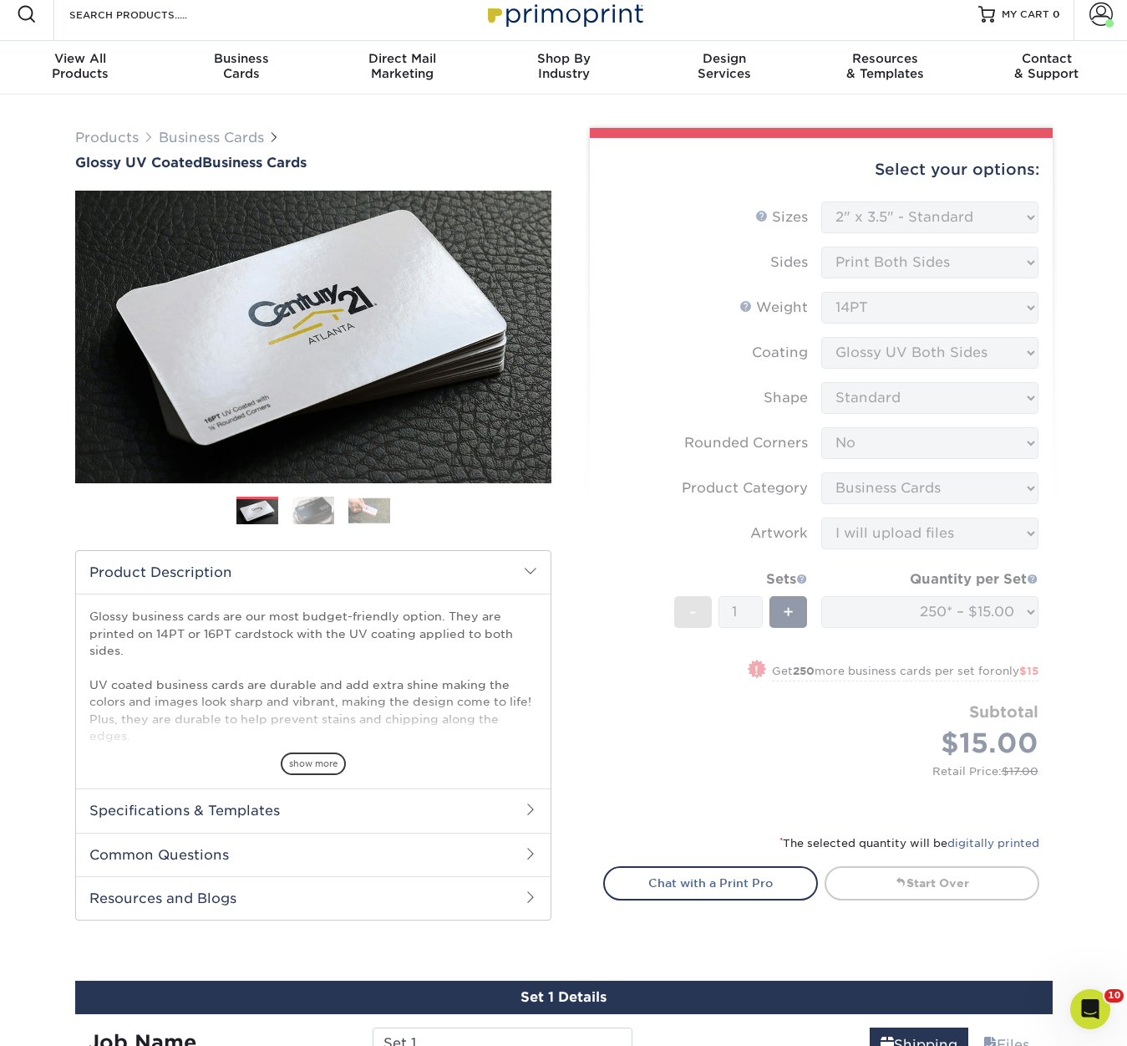
scroll to position [0, 0]
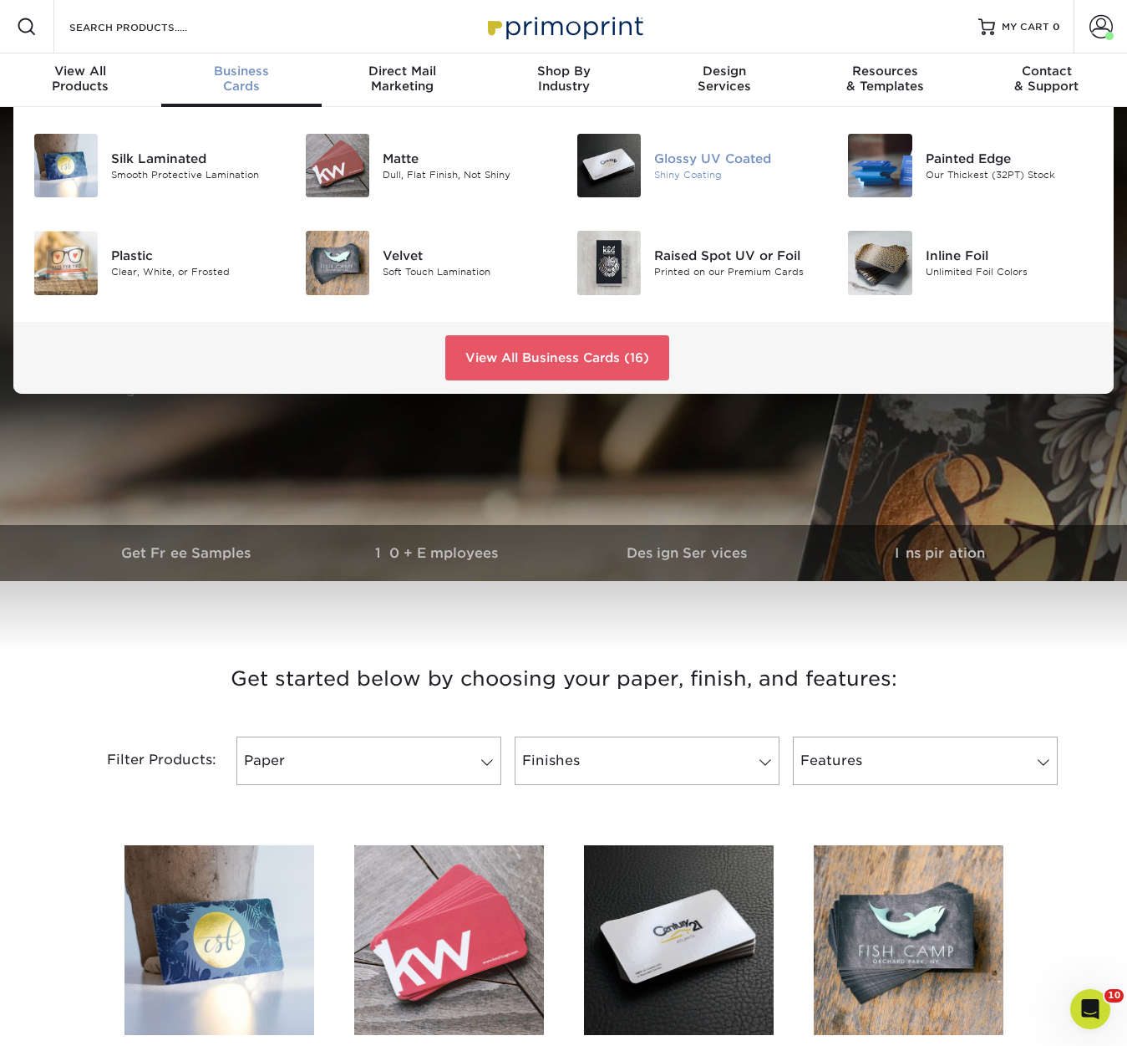
click at [638, 165] on img at bounding box center [610, 166] width 64 height 64
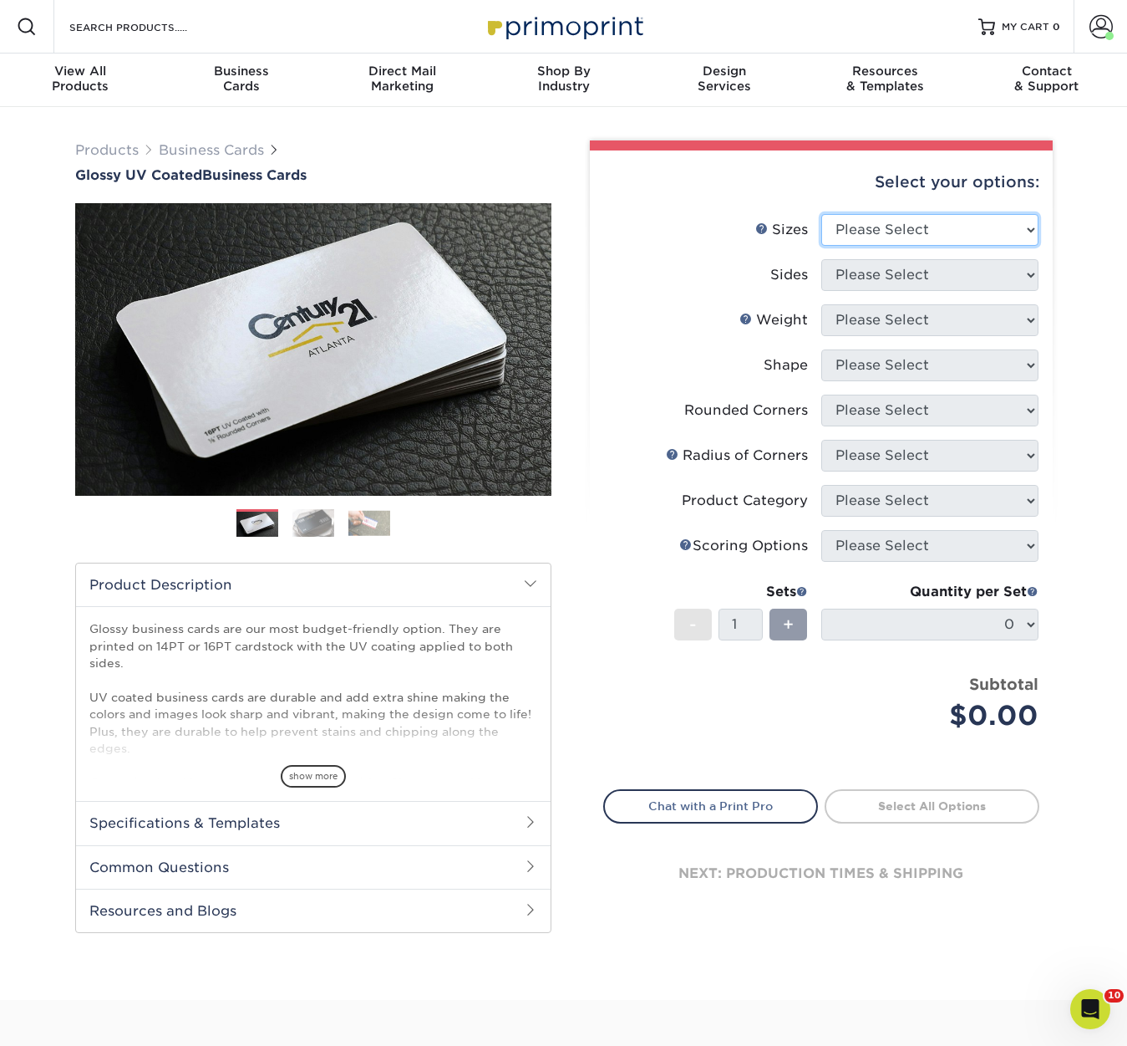
click at [961, 235] on select "Please Select 1.5" x 3.5" - Mini 1.75" x 3.5" - Mini 2" x 2" - Square 2" x 3" -…" at bounding box center [930, 230] width 217 height 32
select select "2.00x3.50"
click at [822, 214] on select "Please Select 1.5" x 3.5" - Mini 1.75" x 3.5" - Mini 2" x 2" - Square 2" x 3" -…" at bounding box center [930, 230] width 217 height 32
click at [958, 279] on select "Please Select Print Both Sides Print Front Only" at bounding box center [930, 275] width 217 height 32
select select "13abbda7-1d64-4f25-8bb2-c179b224825d"
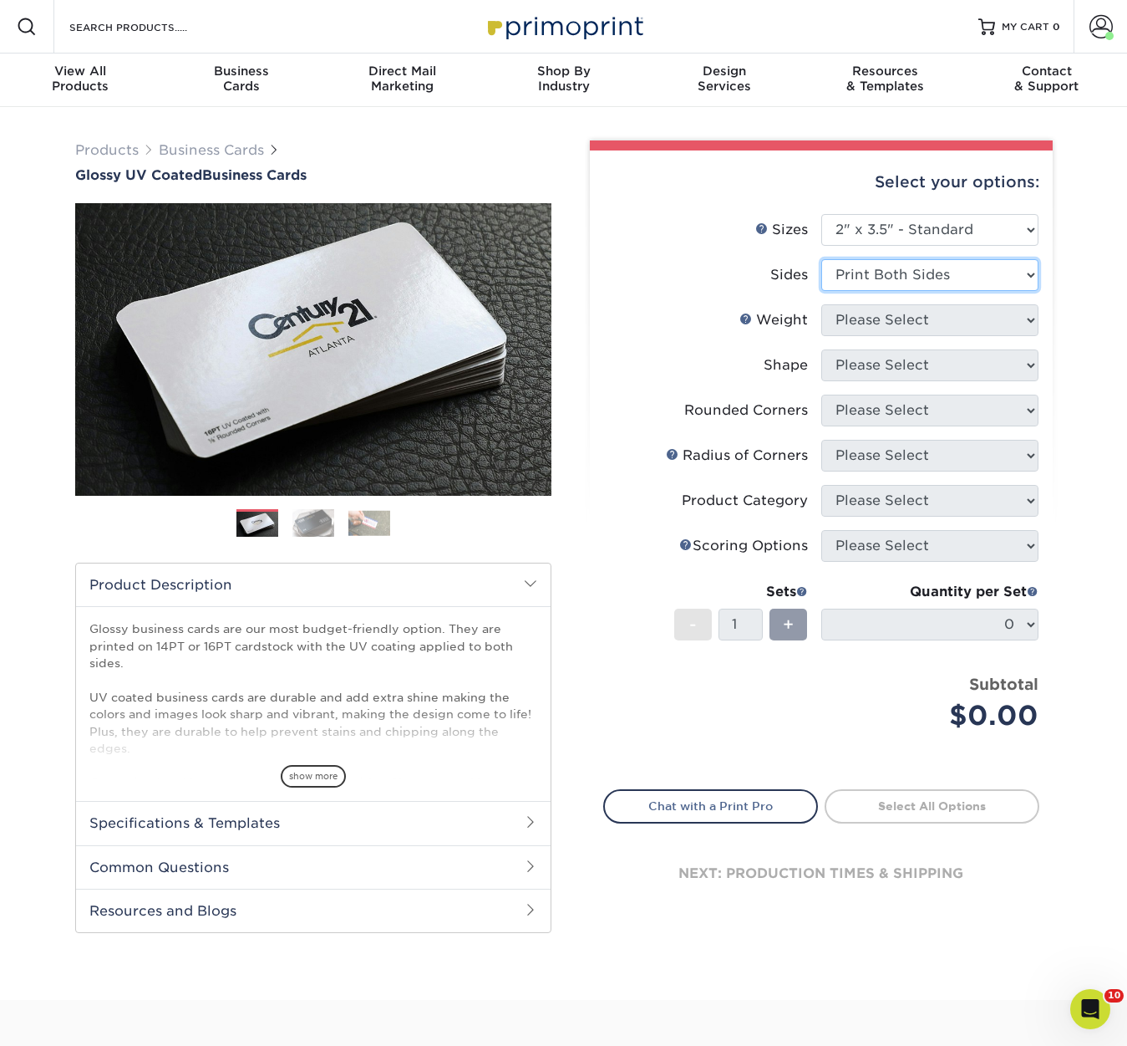
click at [822, 259] on select "Please Select Print Both Sides Print Front Only" at bounding box center [930, 275] width 217 height 32
click at [951, 313] on select "Please Select 16PT 14PT" at bounding box center [930, 320] width 217 height 32
select select "14PT"
click at [822, 304] on select "Please Select 16PT 14PT" at bounding box center [930, 320] width 217 height 32
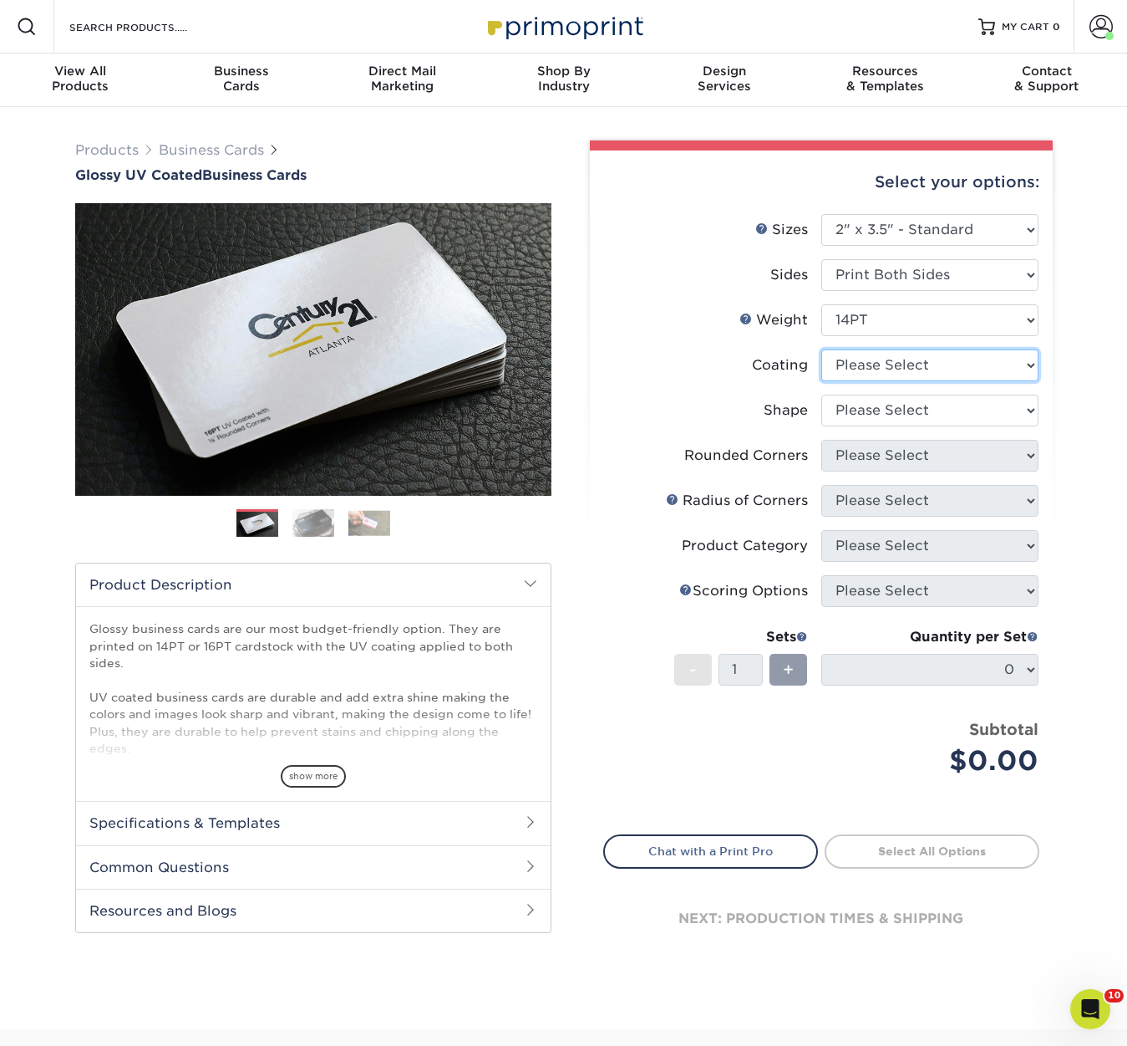
click at [937, 364] on select at bounding box center [930, 365] width 217 height 32
select select "ae367451-b2b8-45df-a344-0f05b6a12993"
click at [822, 349] on select at bounding box center [930, 365] width 217 height 32
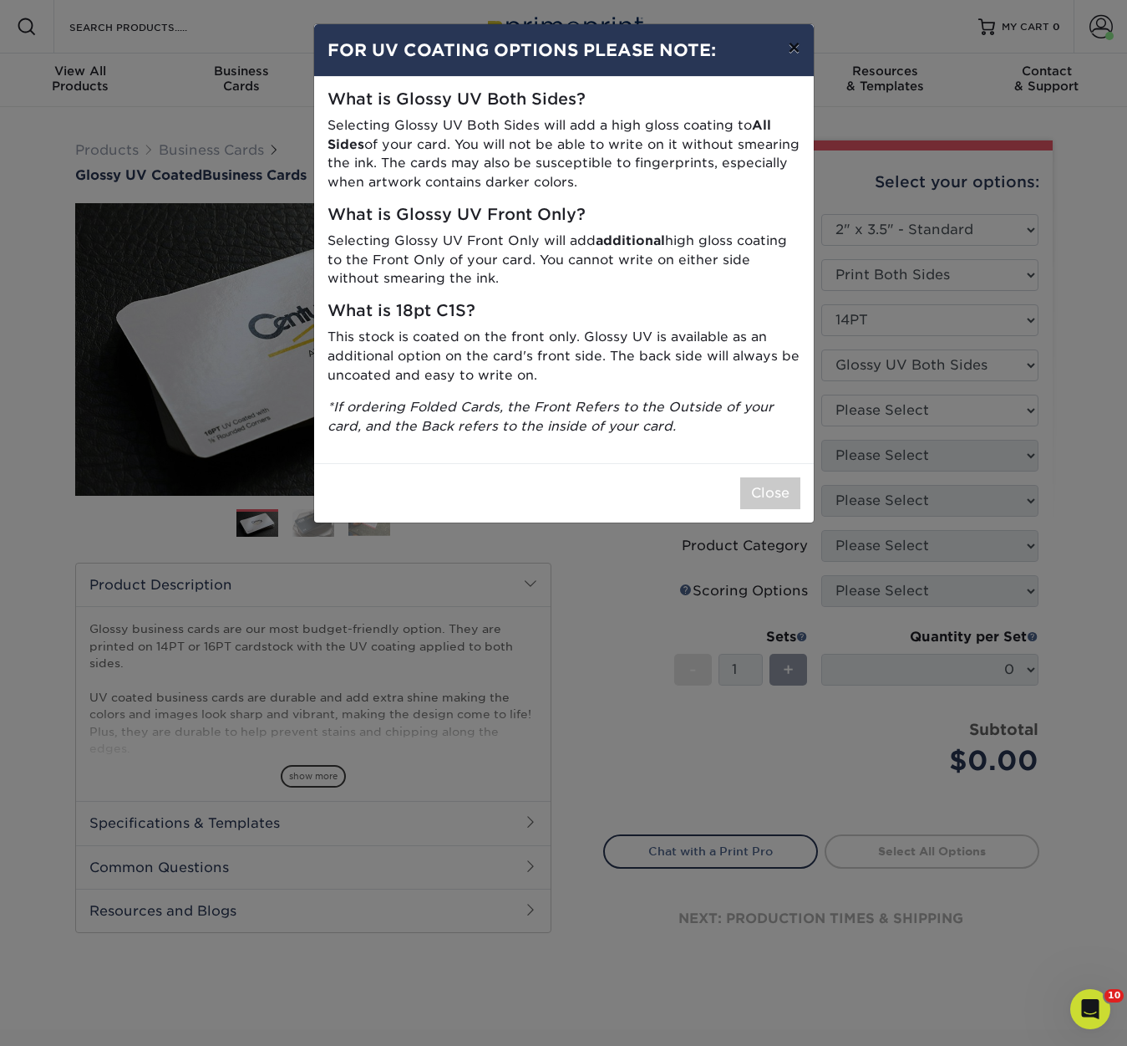
click at [786, 35] on button "×" at bounding box center [794, 47] width 38 height 47
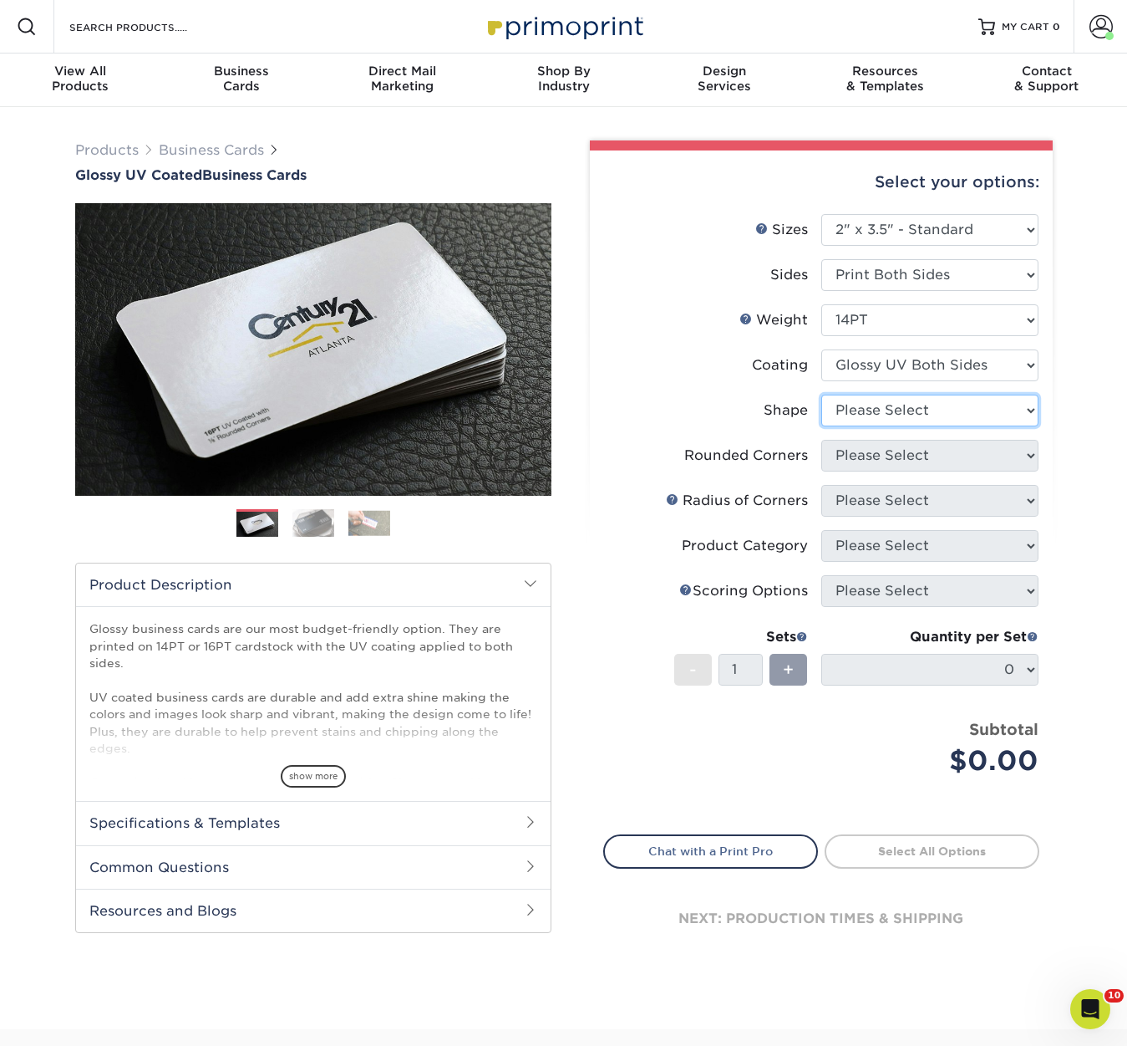
click at [960, 422] on select "Please Select Standard" at bounding box center [930, 410] width 217 height 32
select select "standard"
click at [822, 394] on select "Please Select Standard" at bounding box center [930, 410] width 217 height 32
click at [953, 454] on select "Please Select Yes - Round 2 Corners Yes - Round 4 Corners No" at bounding box center [930, 456] width 217 height 32
select select "0"
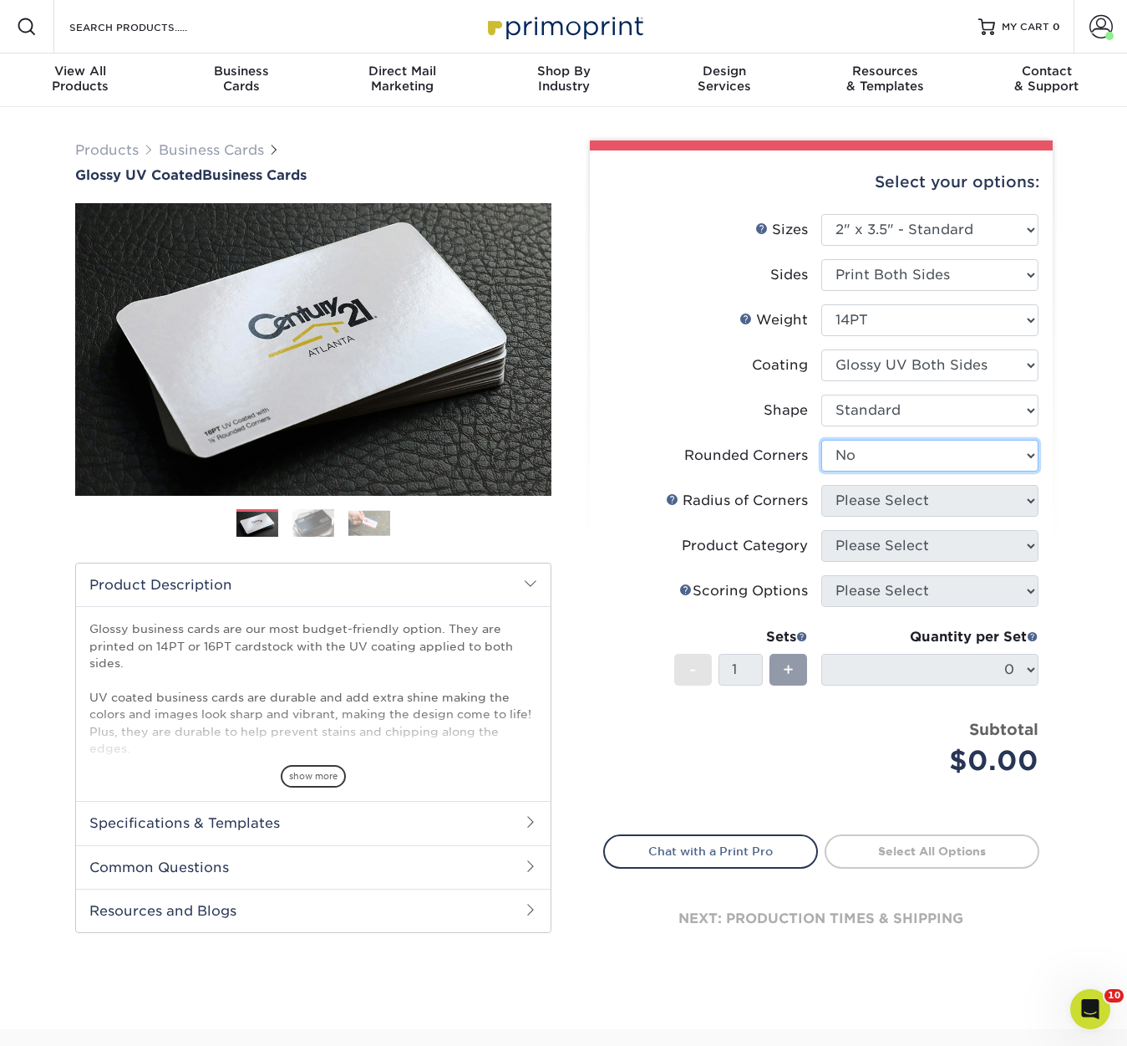
click at [822, 440] on select "Please Select Yes - Round 2 Corners Yes - Round 4 Corners No" at bounding box center [930, 456] width 217 height 32
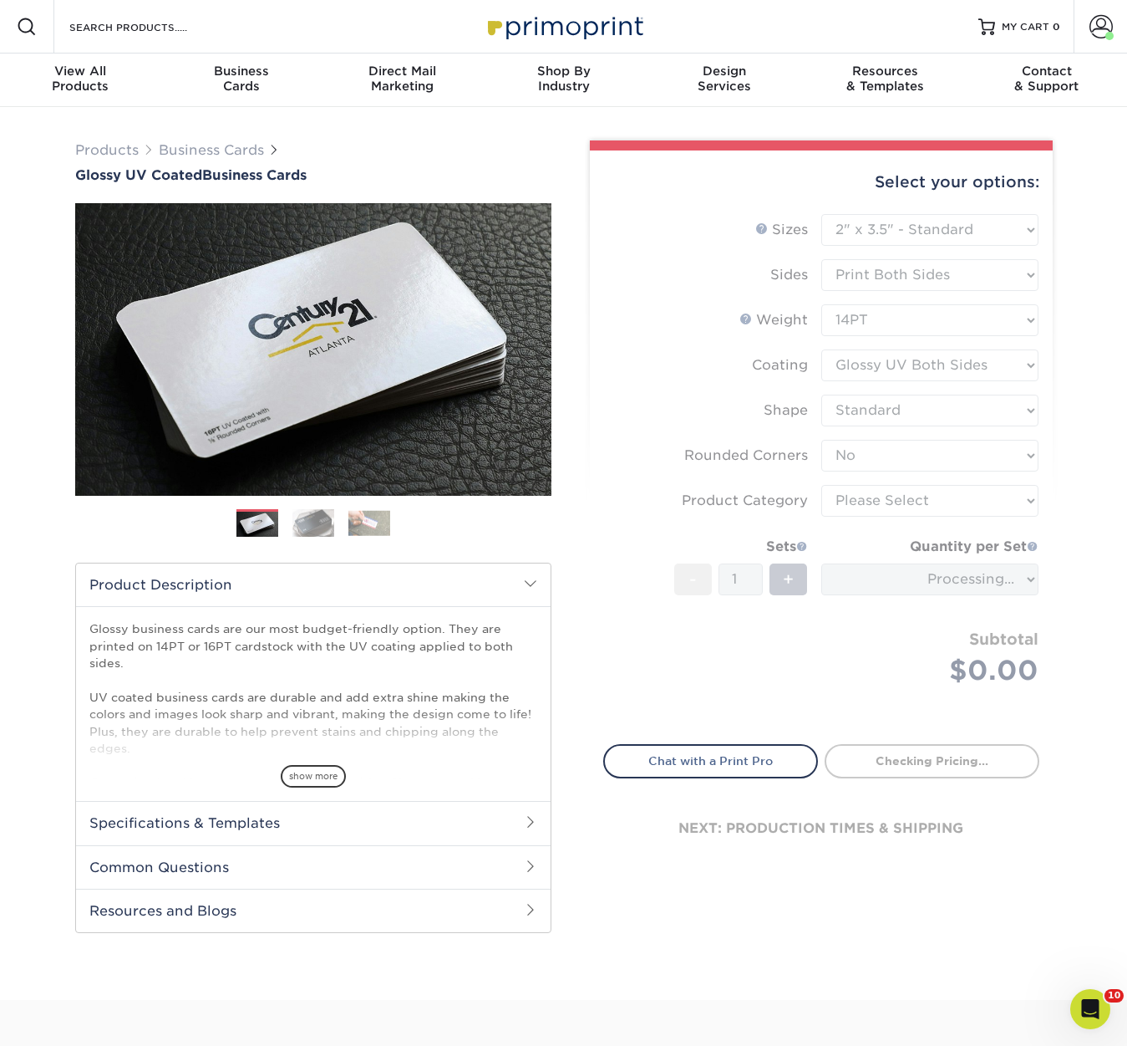
click at [940, 501] on form "Sizes Help Sizes Please Select 1.5" x 3.5" - Mini 1.75" x 3.5" - Mini 2" x 2" -…" at bounding box center [821, 469] width 436 height 511
click at [873, 578] on form "Sizes Help Sizes Please Select 1.5" x 3.5" - Mini 1.75" x 3.5" - Mini 2" x 2" -…" at bounding box center [821, 469] width 436 height 511
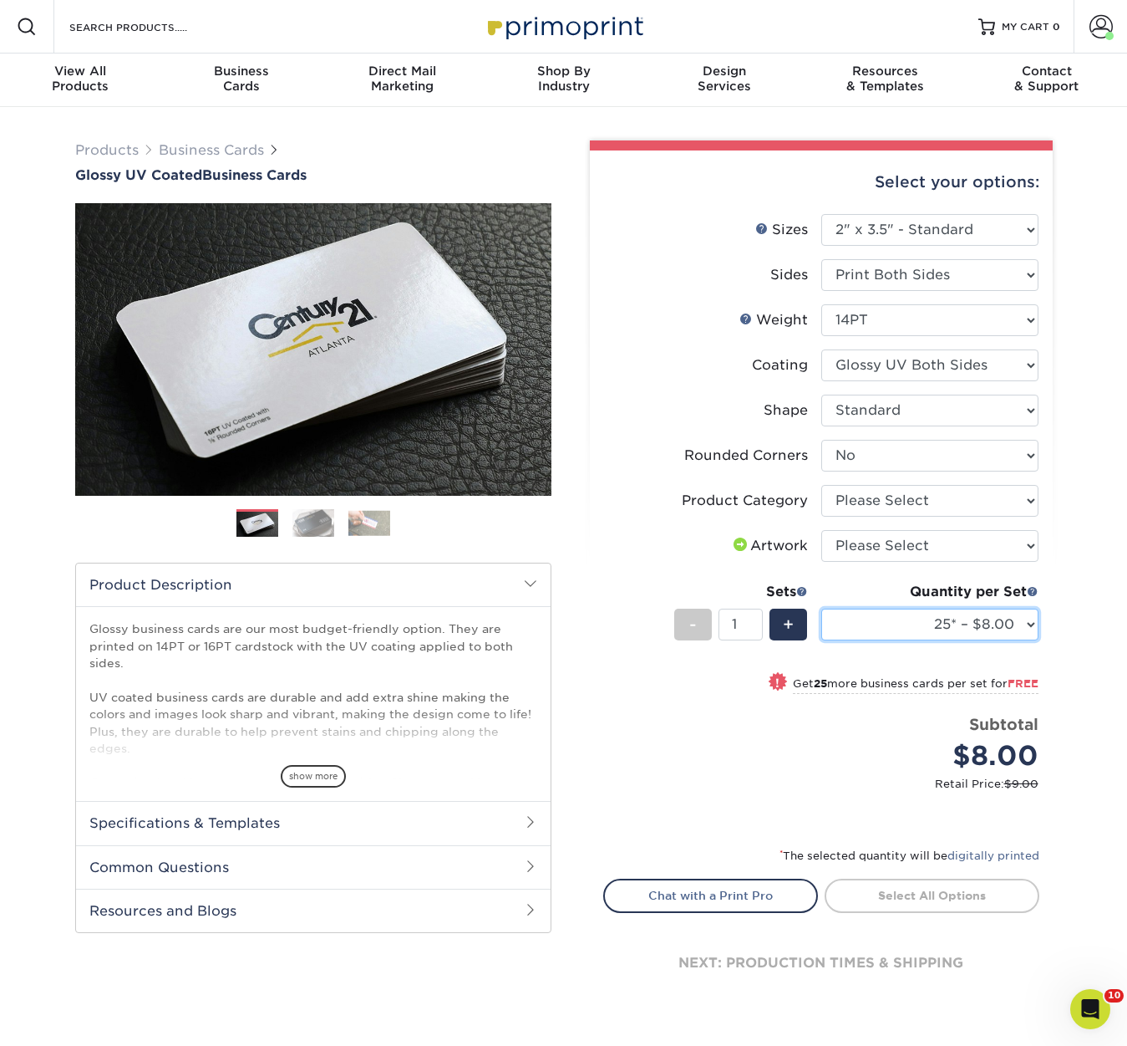
click at [1012, 624] on select "25* – $8.00 50* – $8.00 100* – $8.00 250* – $15.00 500 – $30.00 1000 – $37.00 (…" at bounding box center [930, 624] width 217 height 32
select select "250* – $15.00"
click at [822, 608] on select "25* – $8.00 50* – $8.00 100* – $8.00 250* – $15.00 500 – $30.00 1000 – $37.00 (…" at bounding box center [930, 624] width 217 height 32
click at [1068, 634] on div "Products Business Cards Glossy UV Coated Business Cards Previous Next" at bounding box center [563, 590] width 1127 height 966
